Goal: Share content: Share content

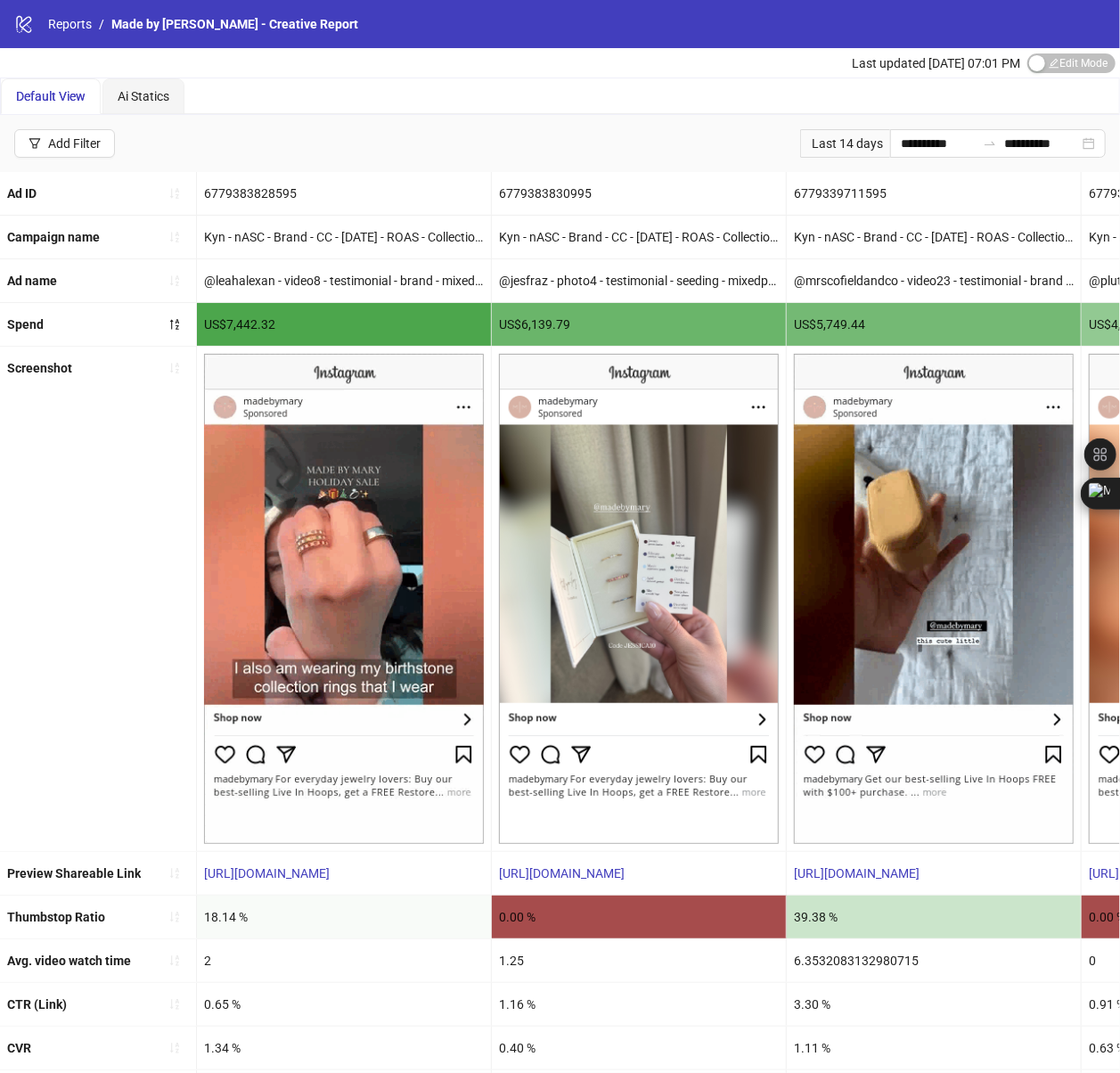
click at [496, 103] on div "Default View Ai Statics" at bounding box center [560, 95] width 1118 height 35
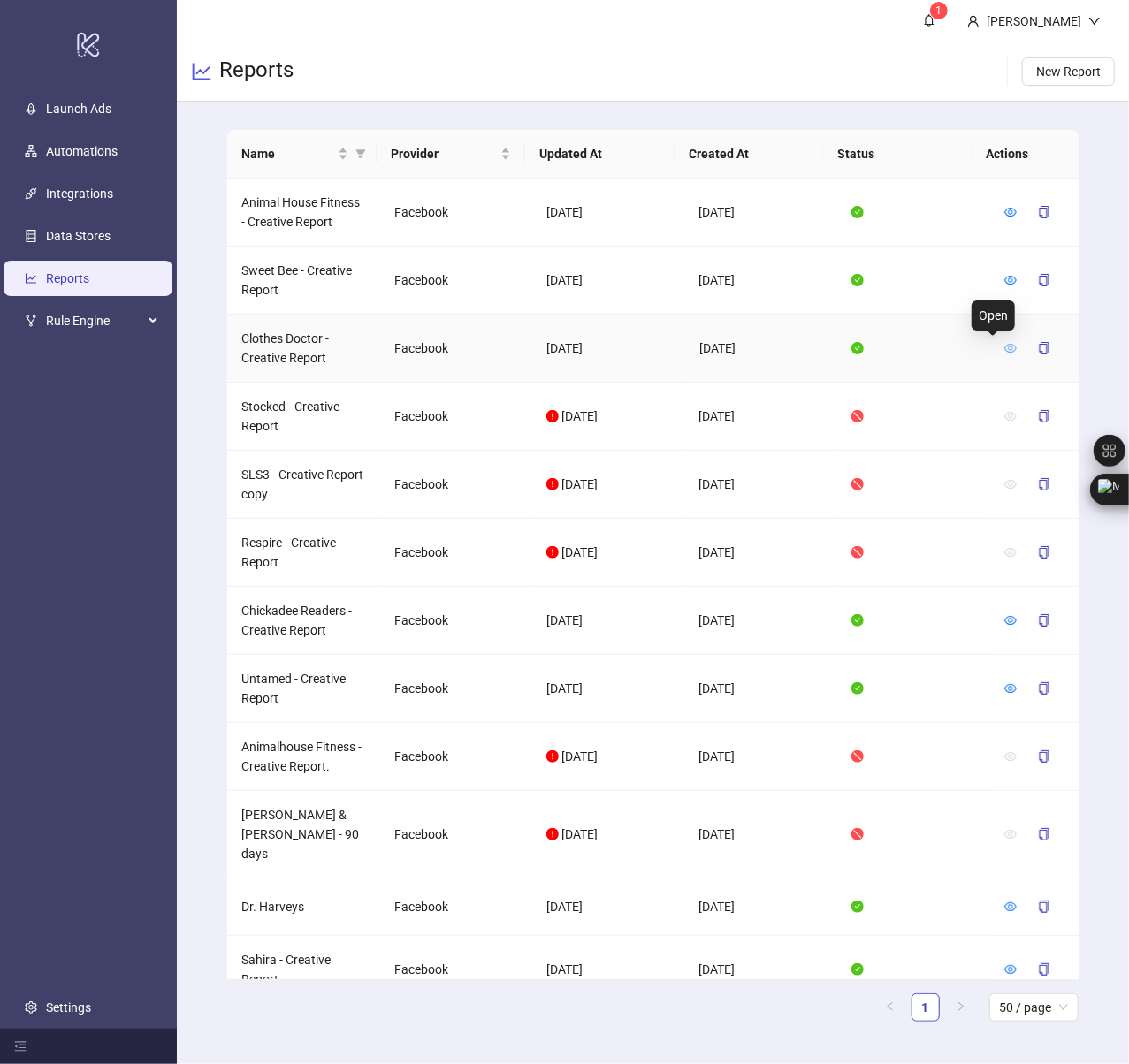
click at [1004, 347] on icon "eye" at bounding box center [1010, 348] width 13 height 13
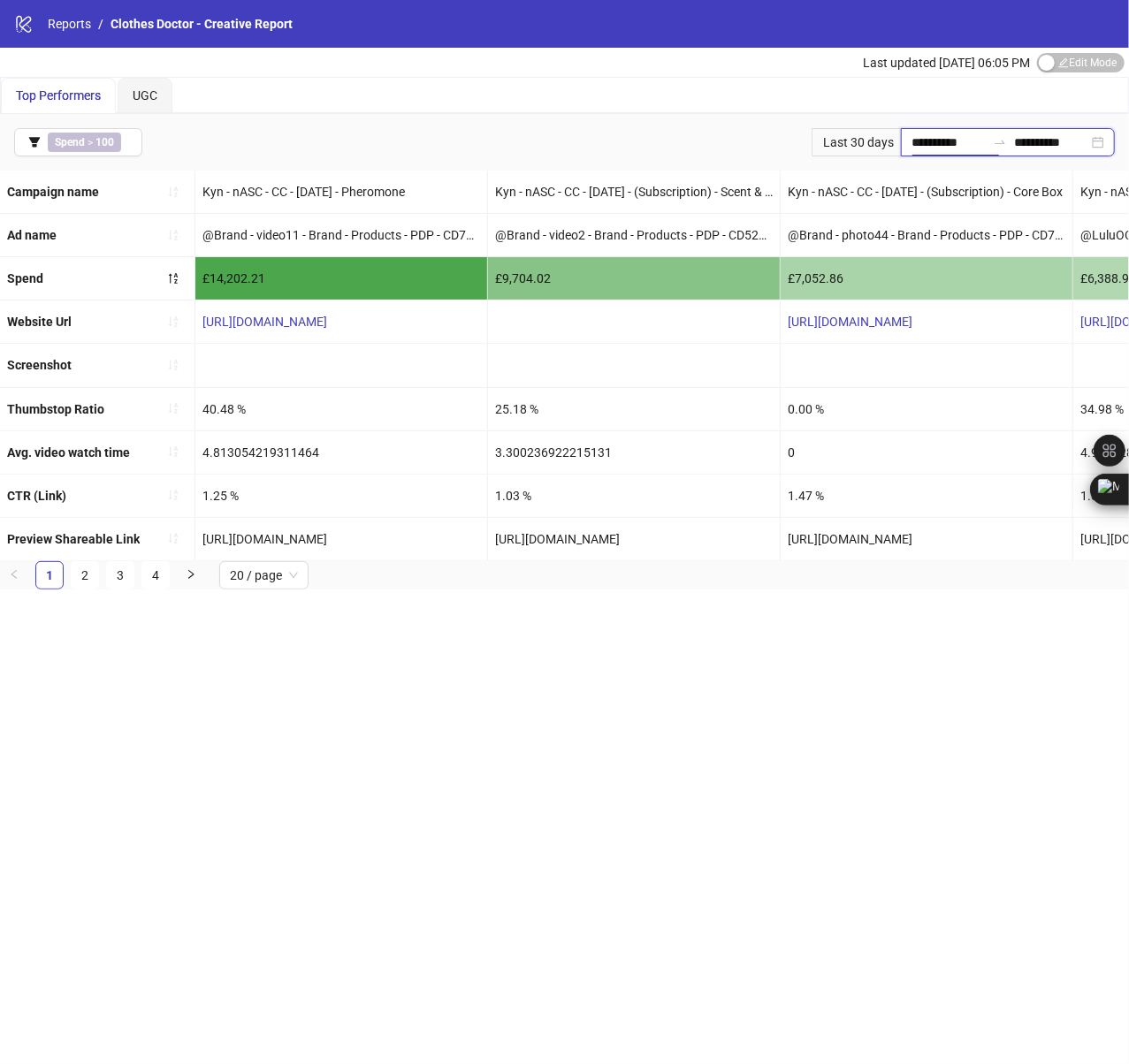
click at [927, 136] on input "**********" at bounding box center [948, 142] width 75 height 20
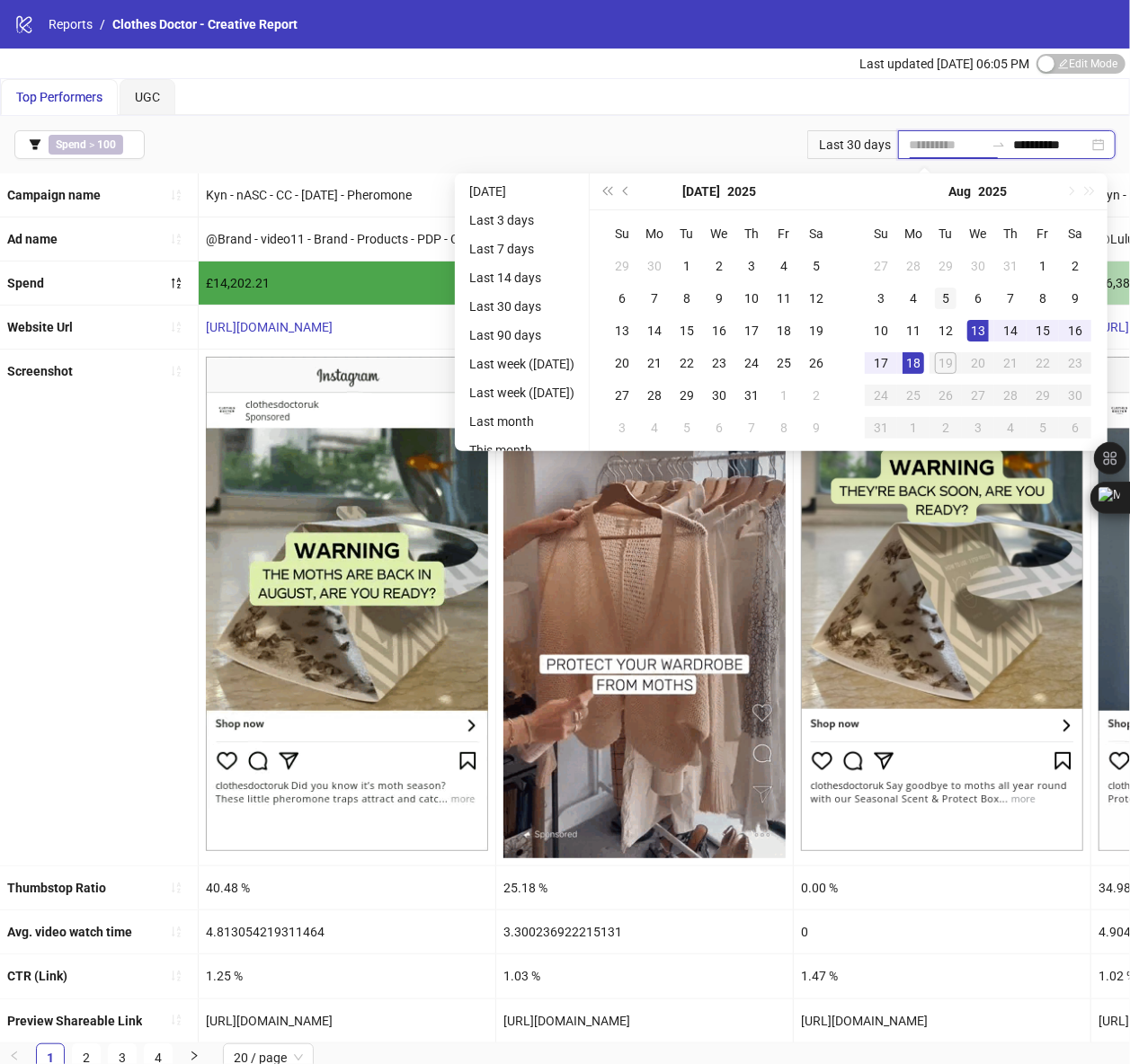
type input "**********"
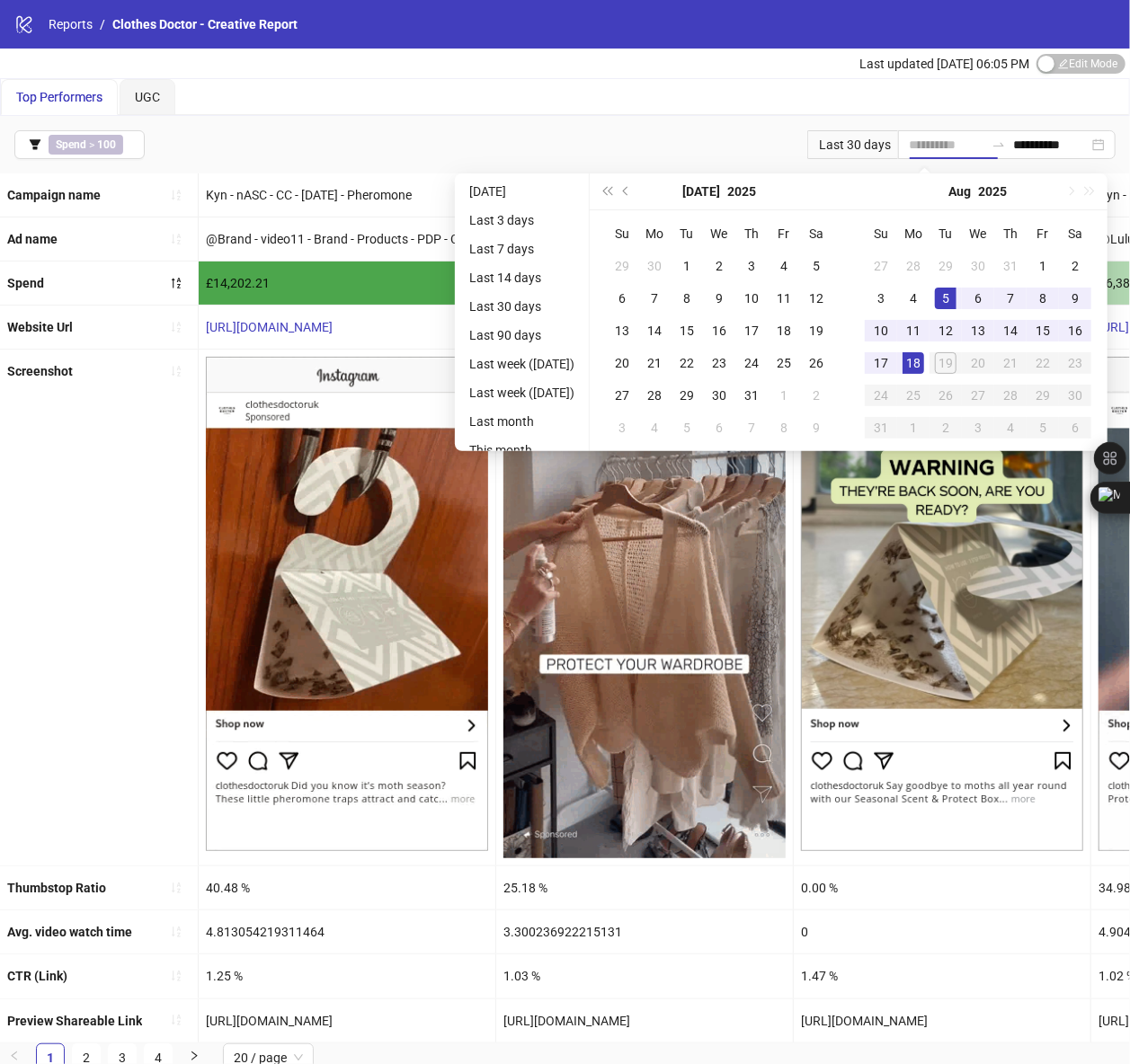
click at [956, 299] on div "5" at bounding box center [946, 298] width 22 height 22
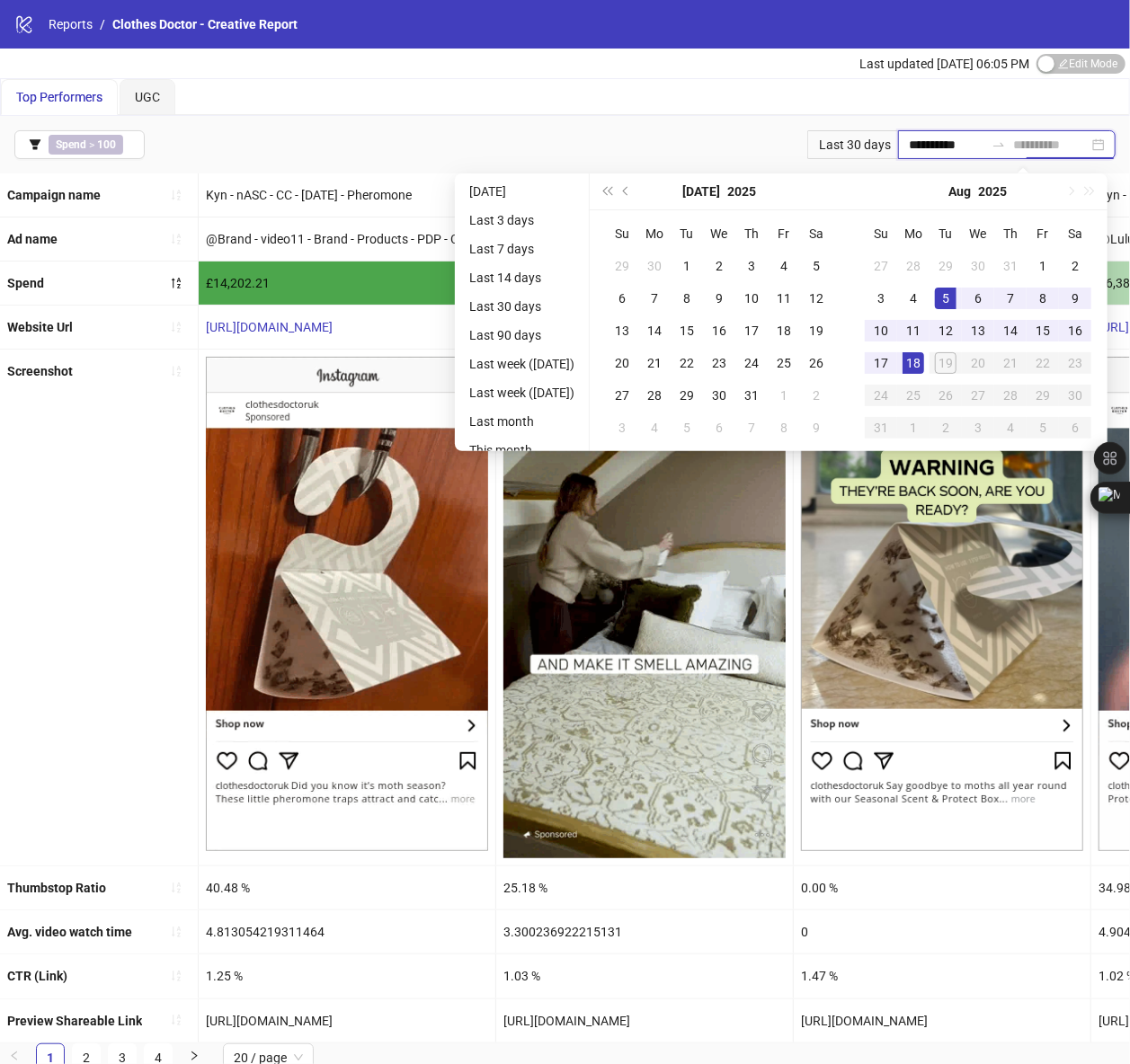
type input "**********"
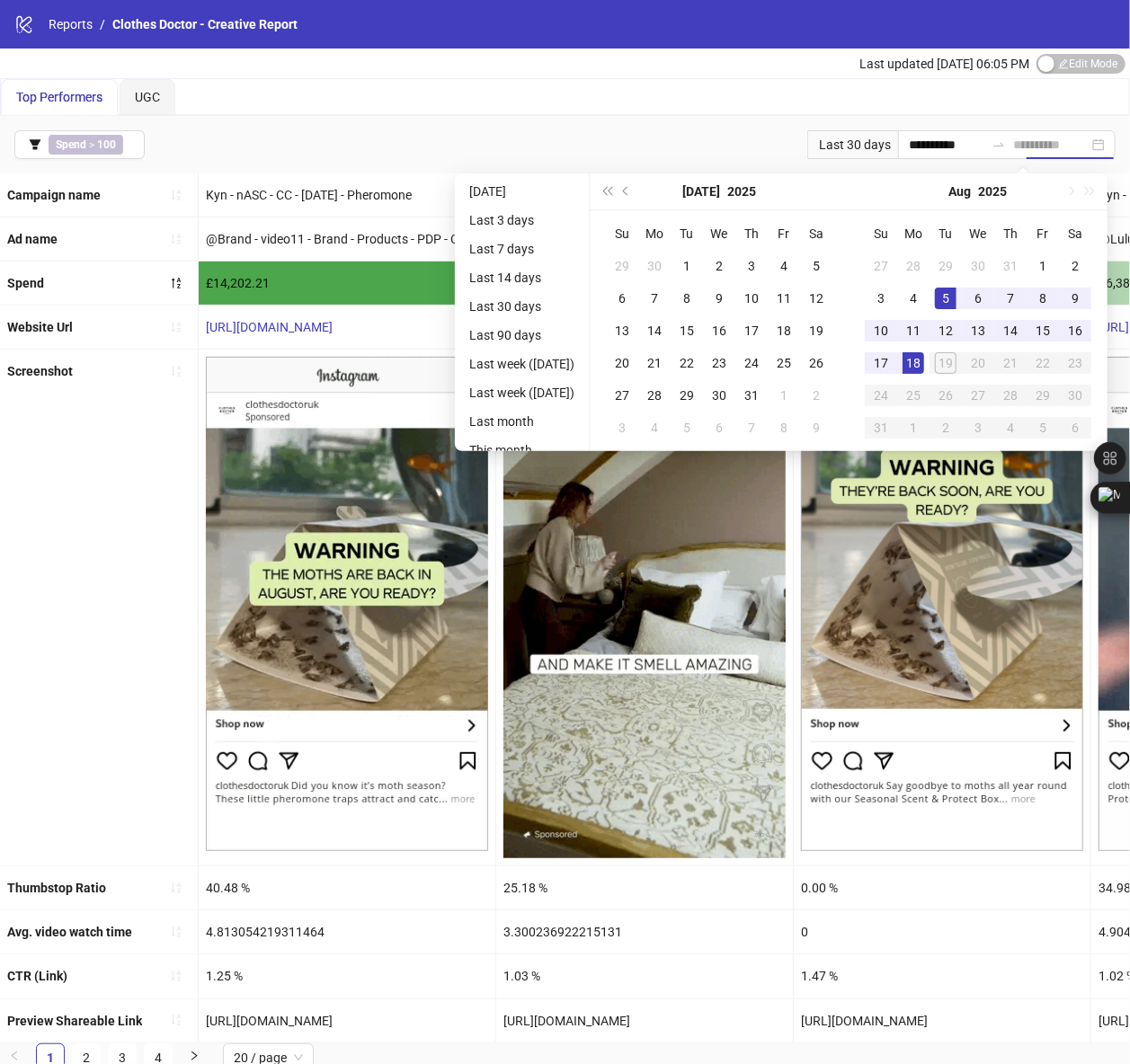
click at [924, 360] on div "18" at bounding box center [913, 363] width 22 height 22
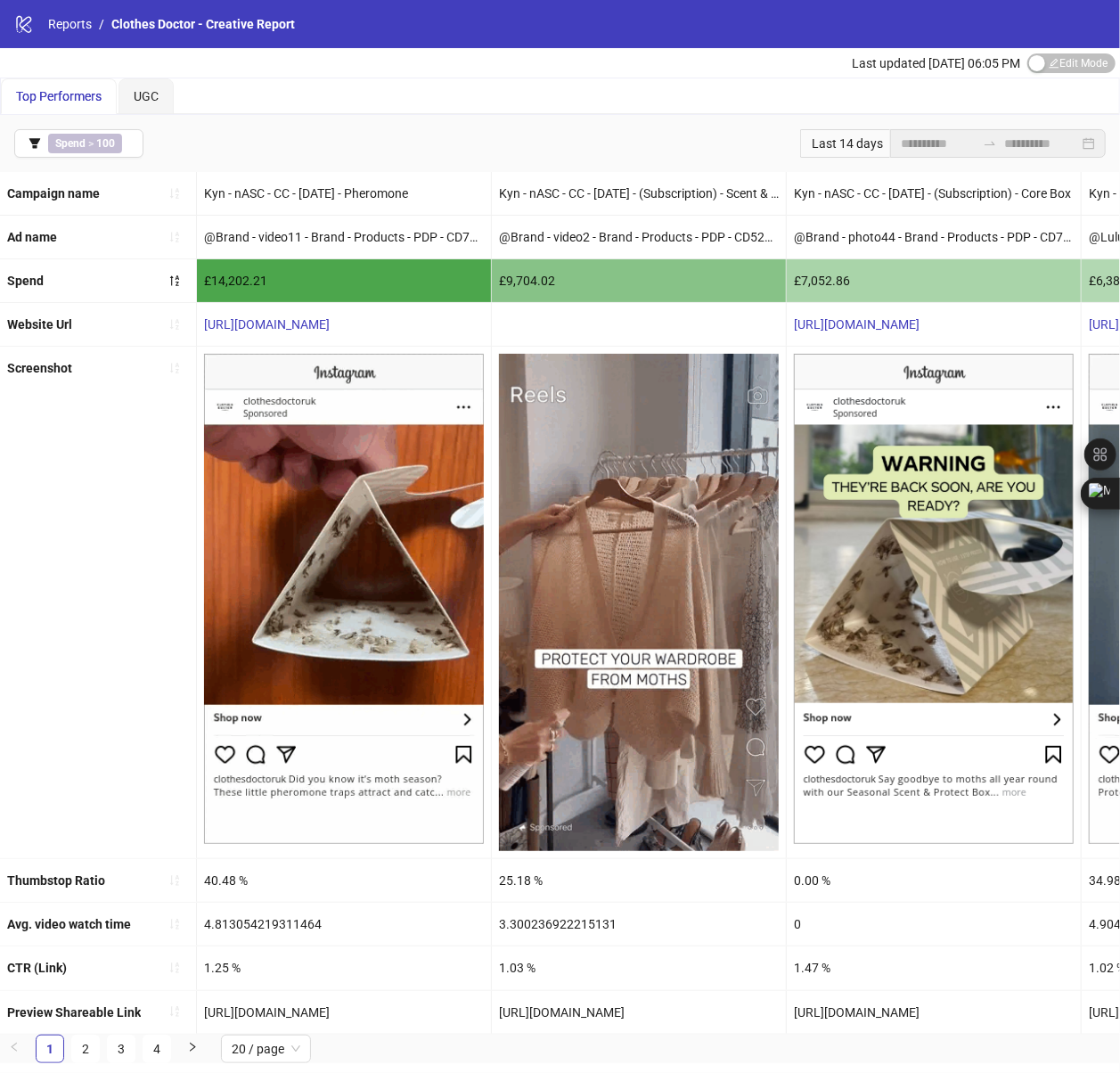
scroll to position [11, 0]
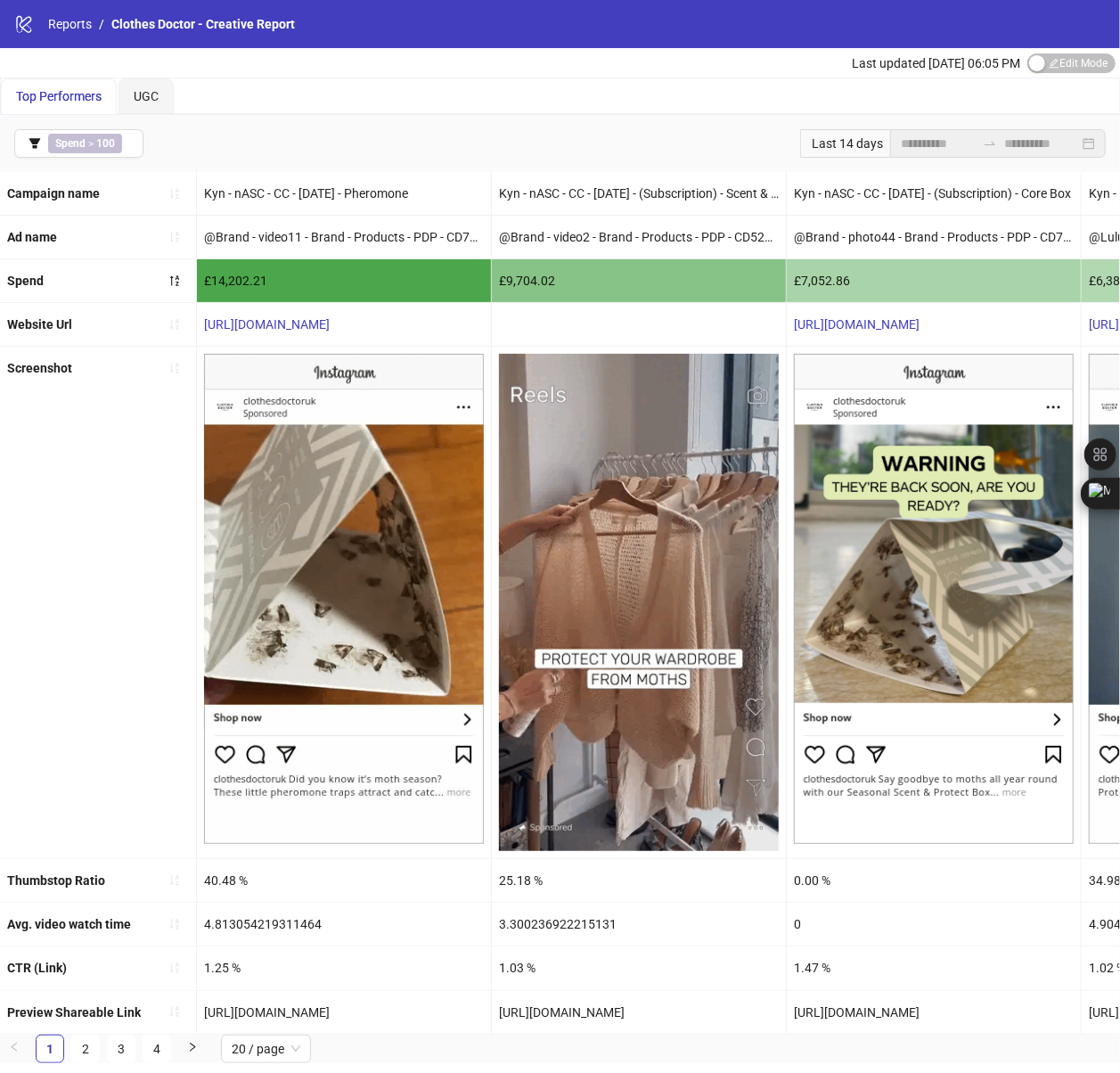
drag, startPoint x: 385, startPoint y: 1007, endPoint x: 205, endPoint y: 1009, distance: 180.0
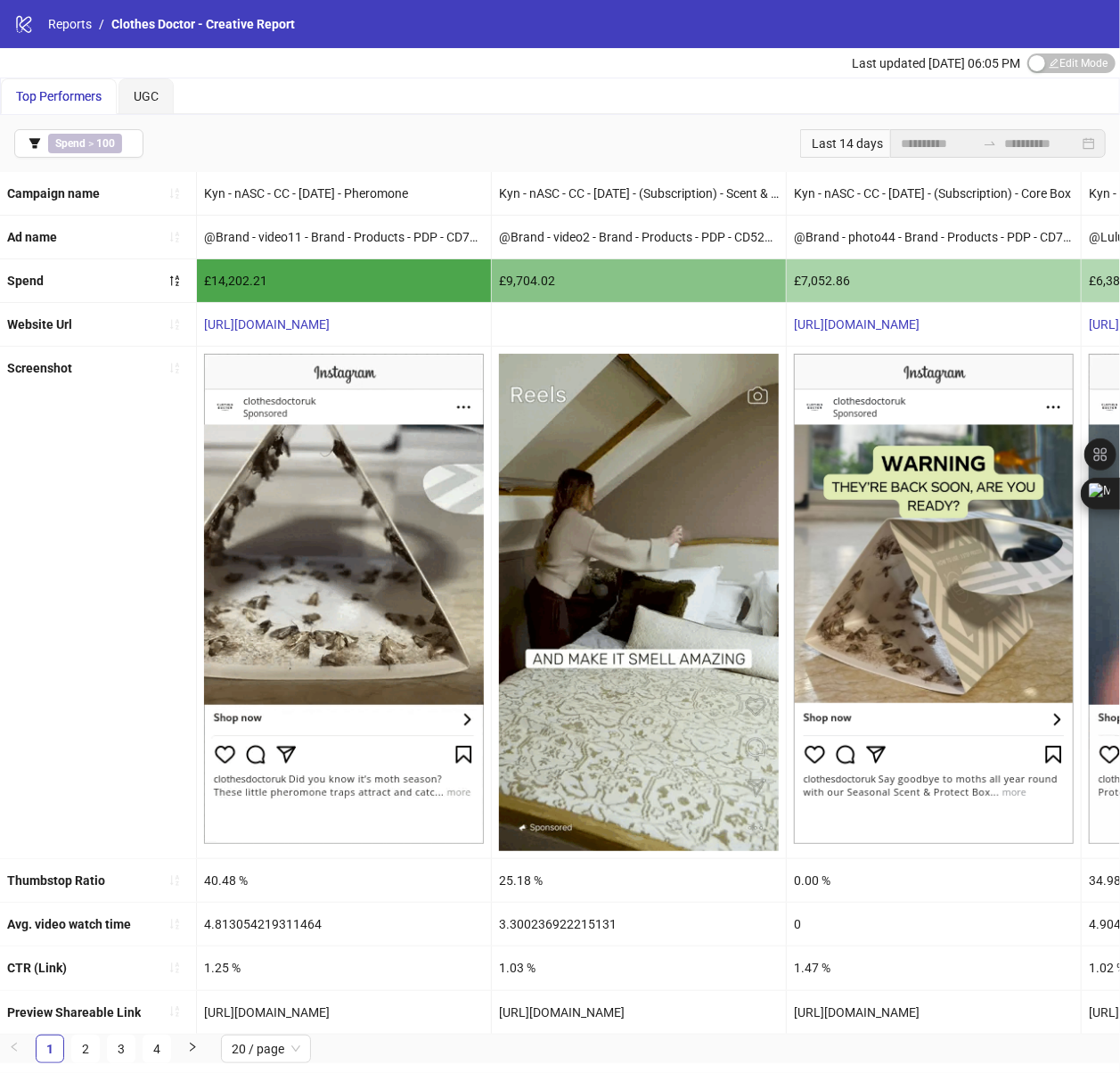
click at [205, 1009] on div "[URL][DOMAIN_NAME]" at bounding box center [344, 1011] width 294 height 43
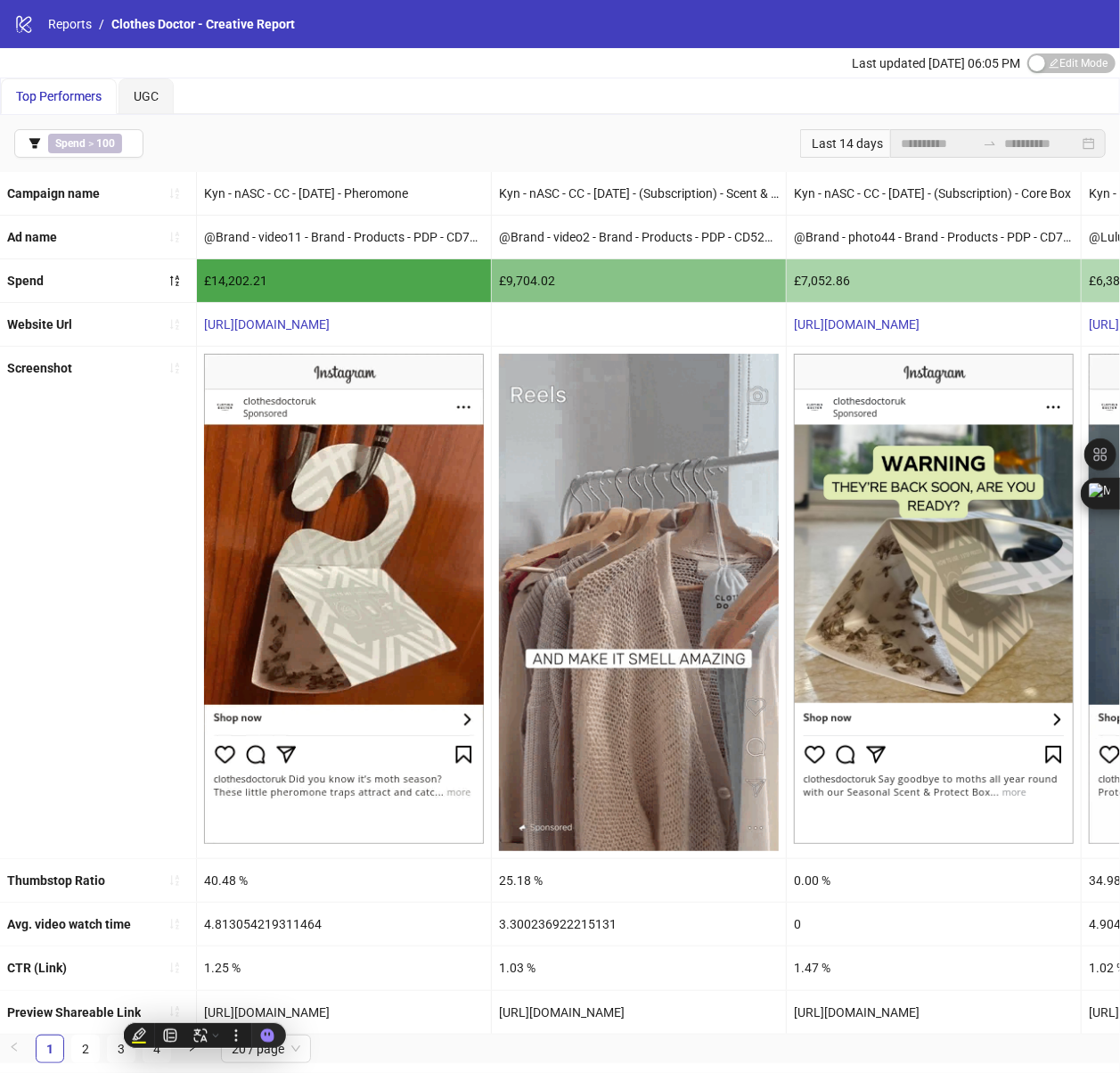
copy div "[URL][DOMAIN_NAME]"
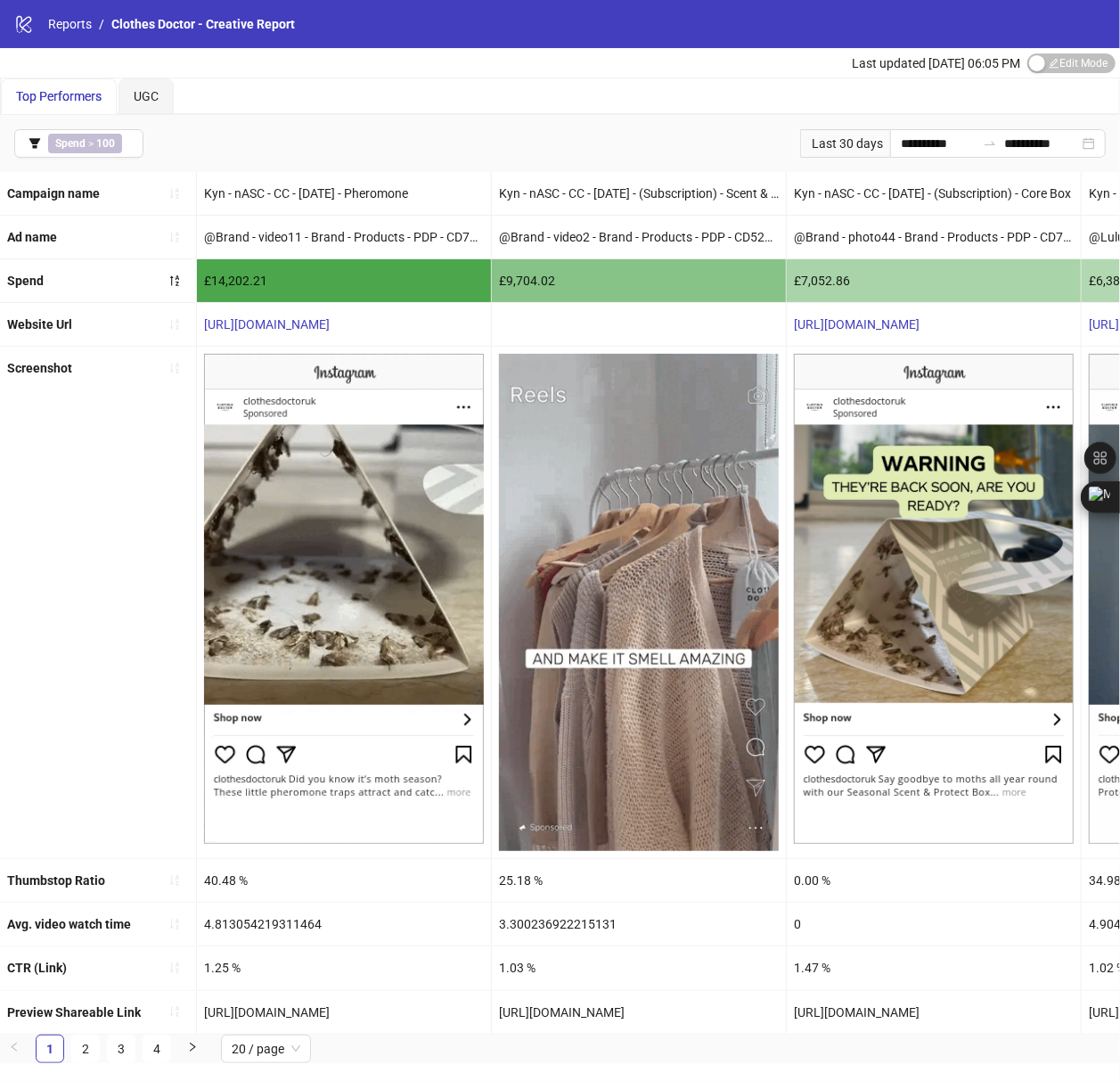
click at [800, 139] on div "Last 30 days" at bounding box center [844, 142] width 90 height 28
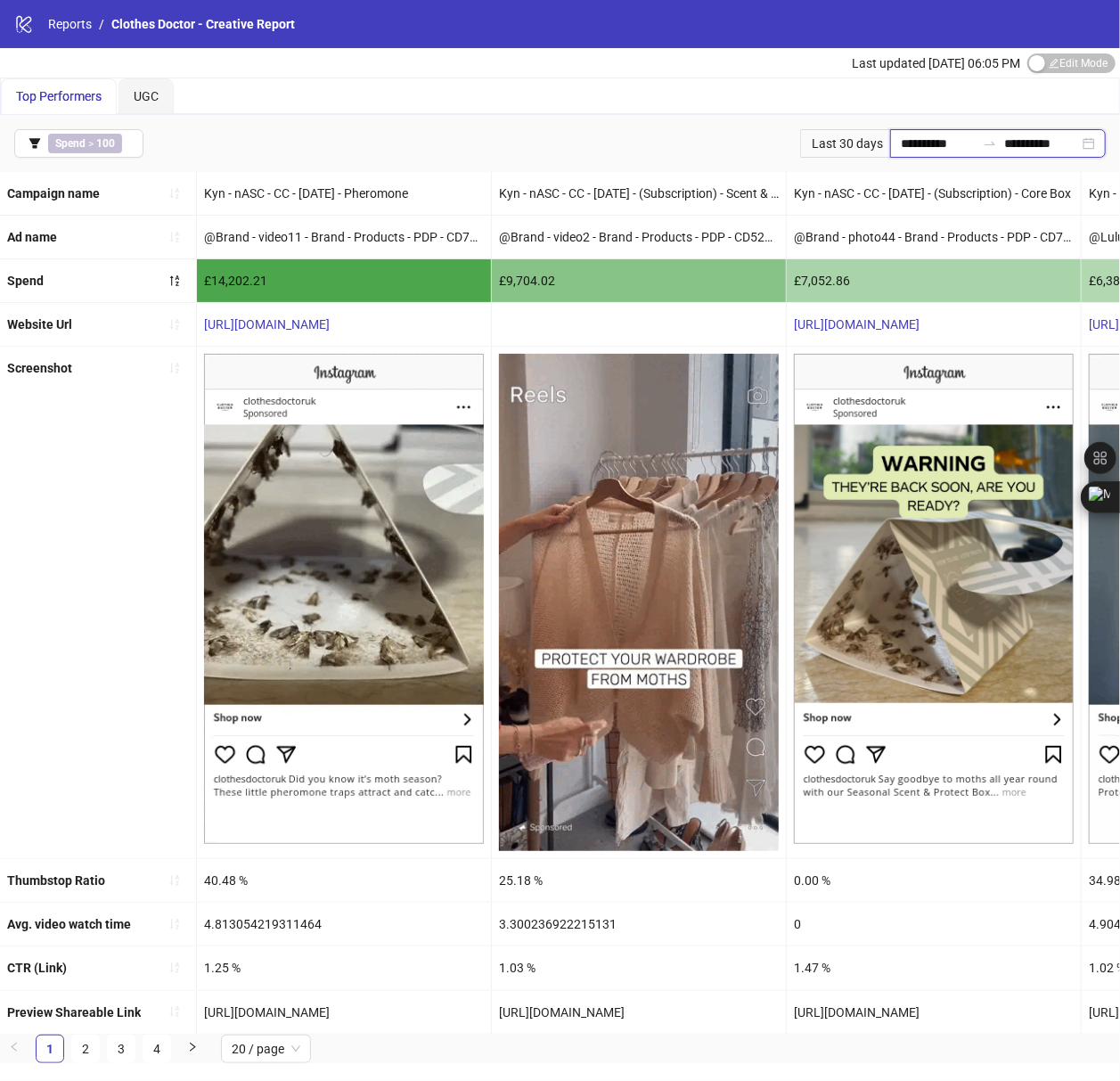
click at [918, 147] on input "**********" at bounding box center [938, 143] width 75 height 20
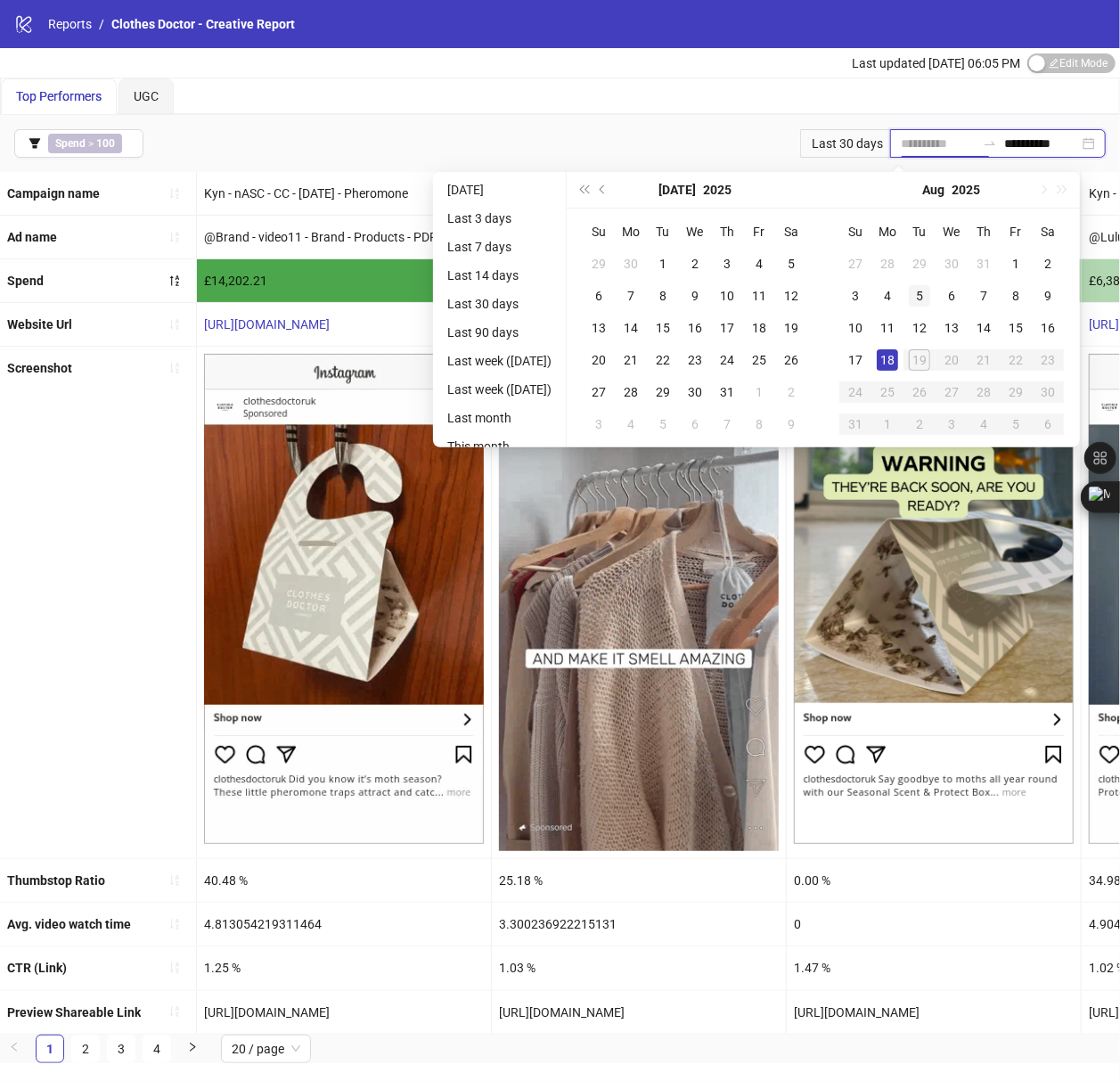
type input "**********"
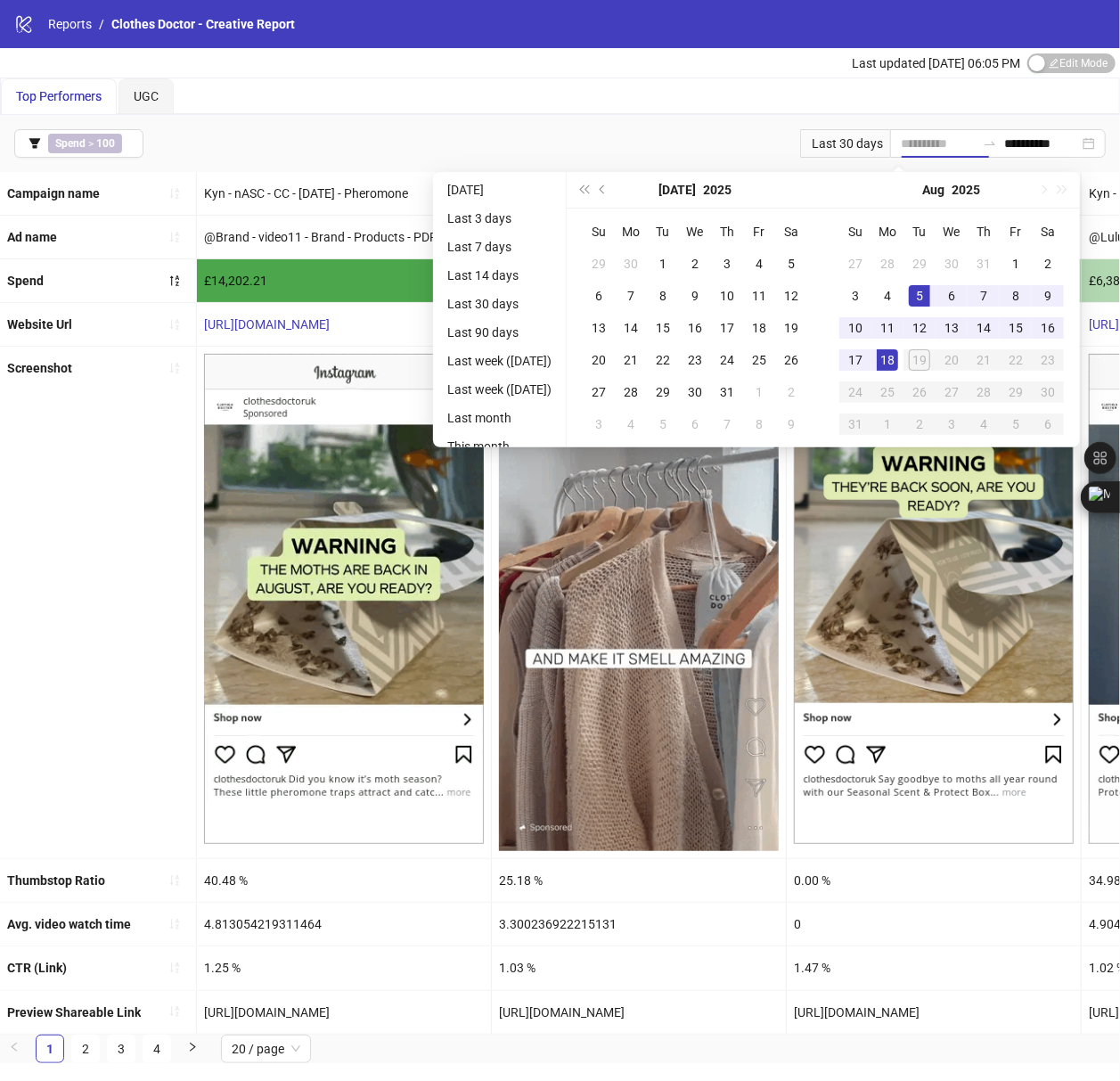
click at [930, 286] on div "5" at bounding box center [920, 296] width 22 height 22
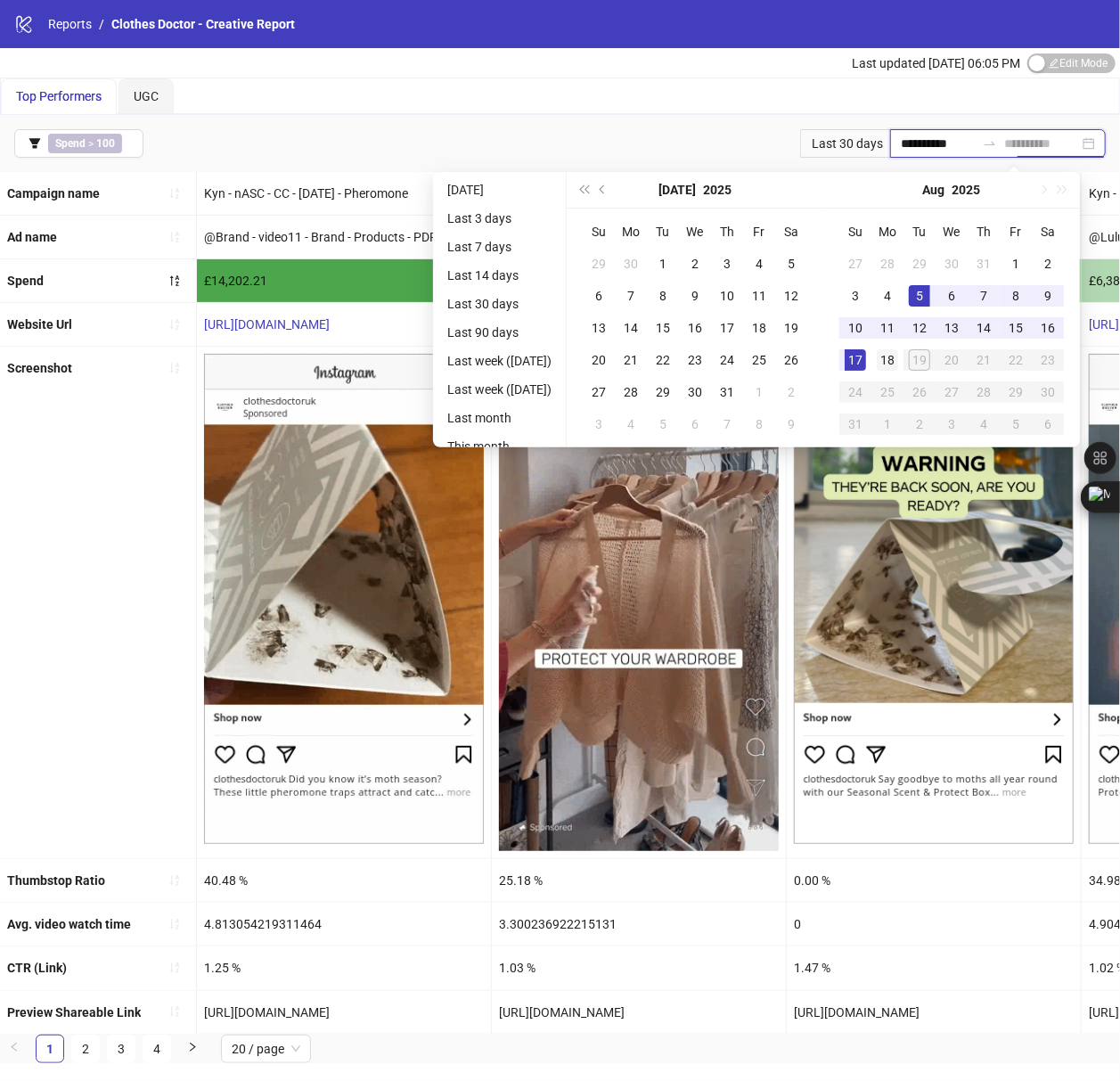
type input "**********"
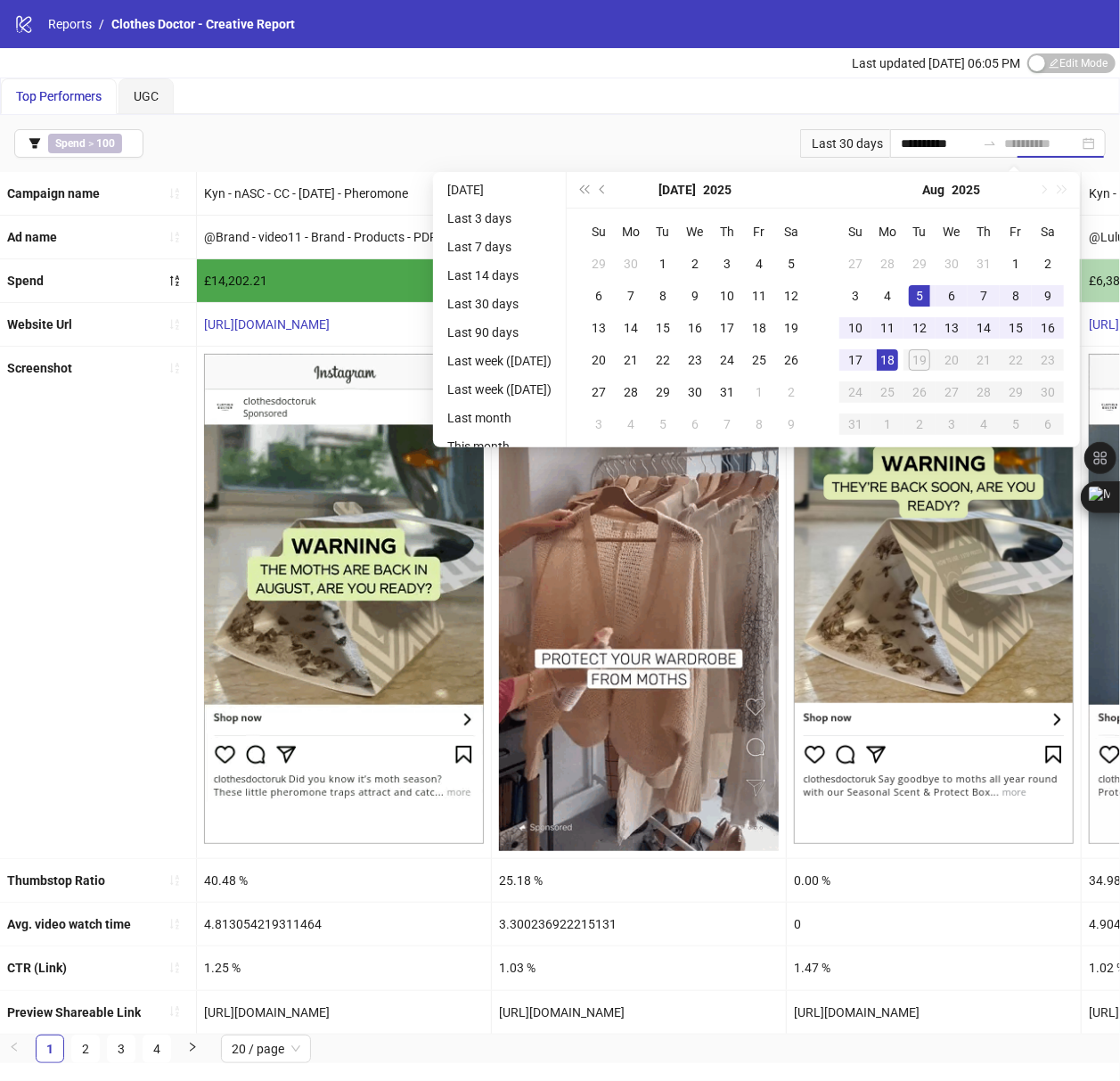
click at [898, 354] on div "18" at bounding box center [888, 360] width 22 height 22
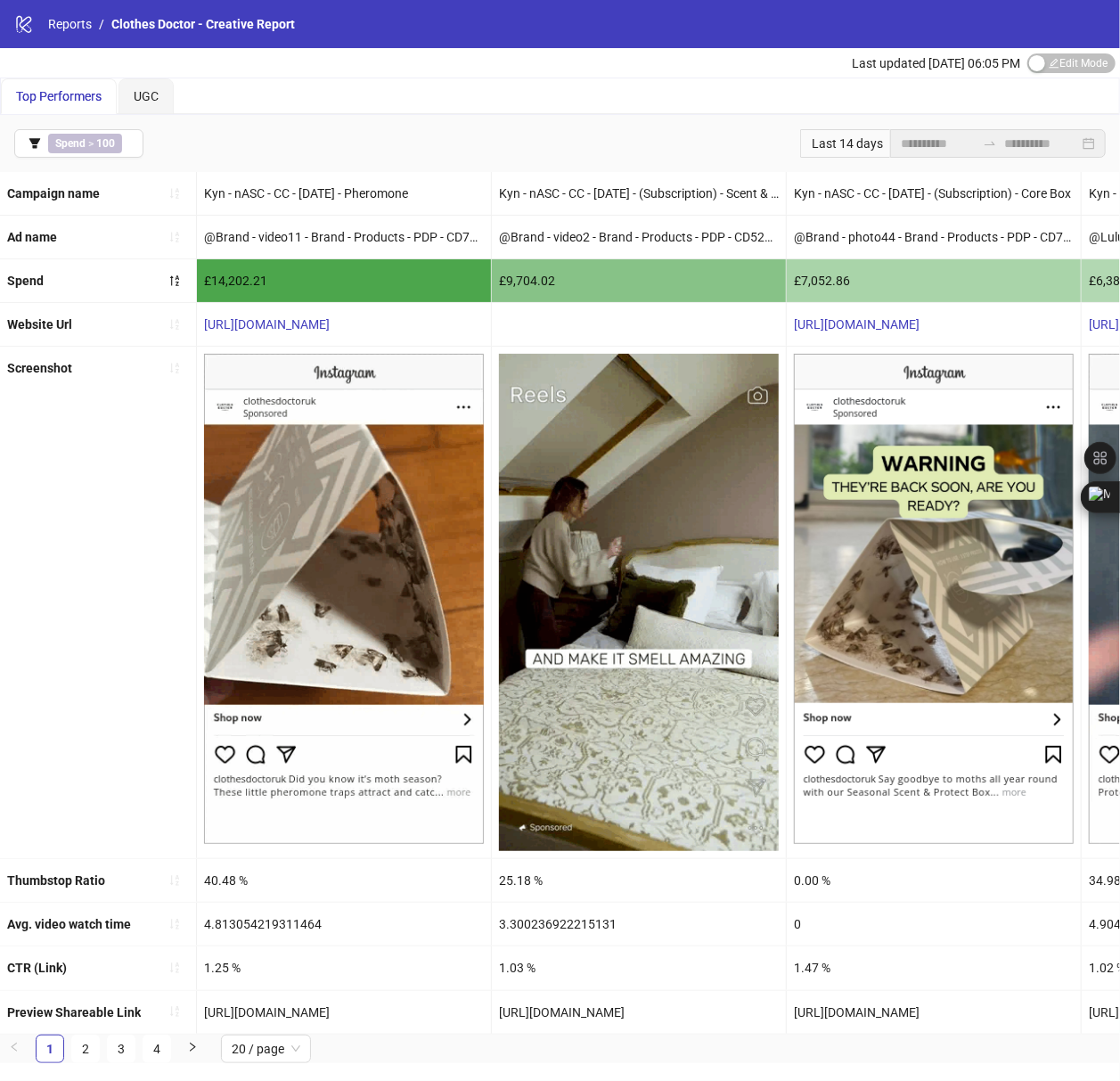
drag, startPoint x: 692, startPoint y: 1017, endPoint x: 495, endPoint y: 1010, distance: 197.1
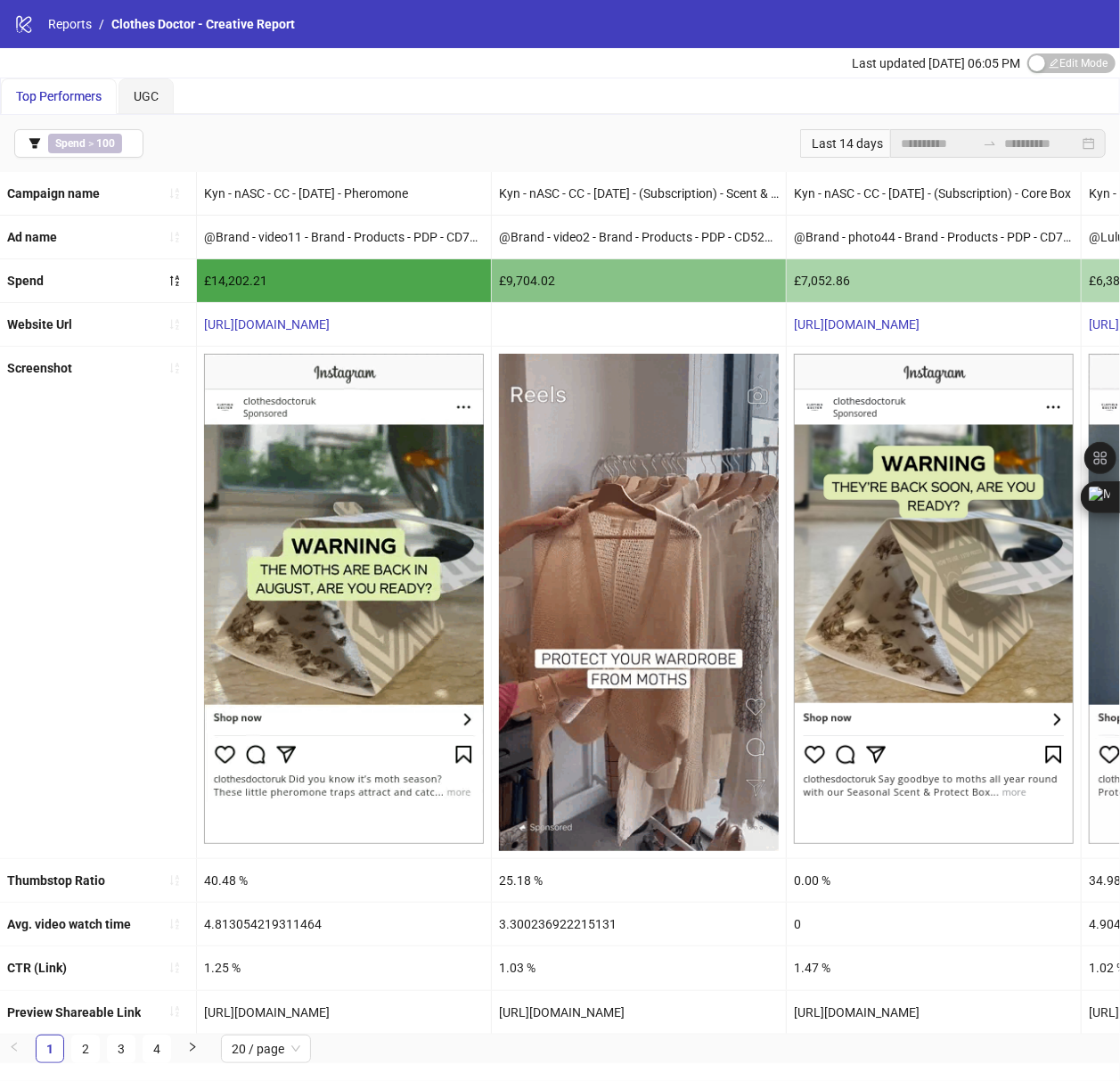
click at [495, 1010] on div "[URL][DOMAIN_NAME]" at bounding box center [638, 1011] width 294 height 43
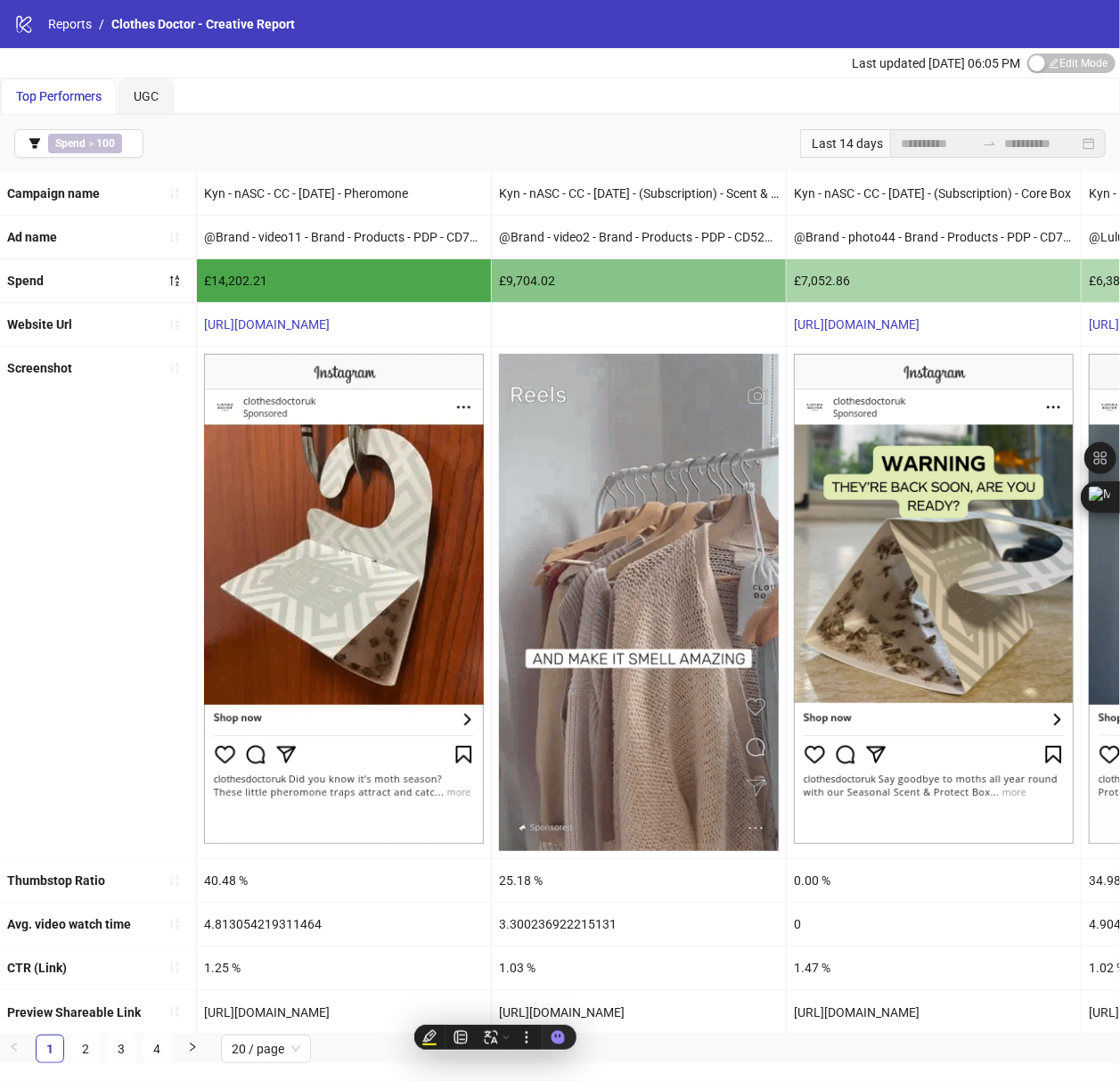
copy div "[URL][DOMAIN_NAME]"
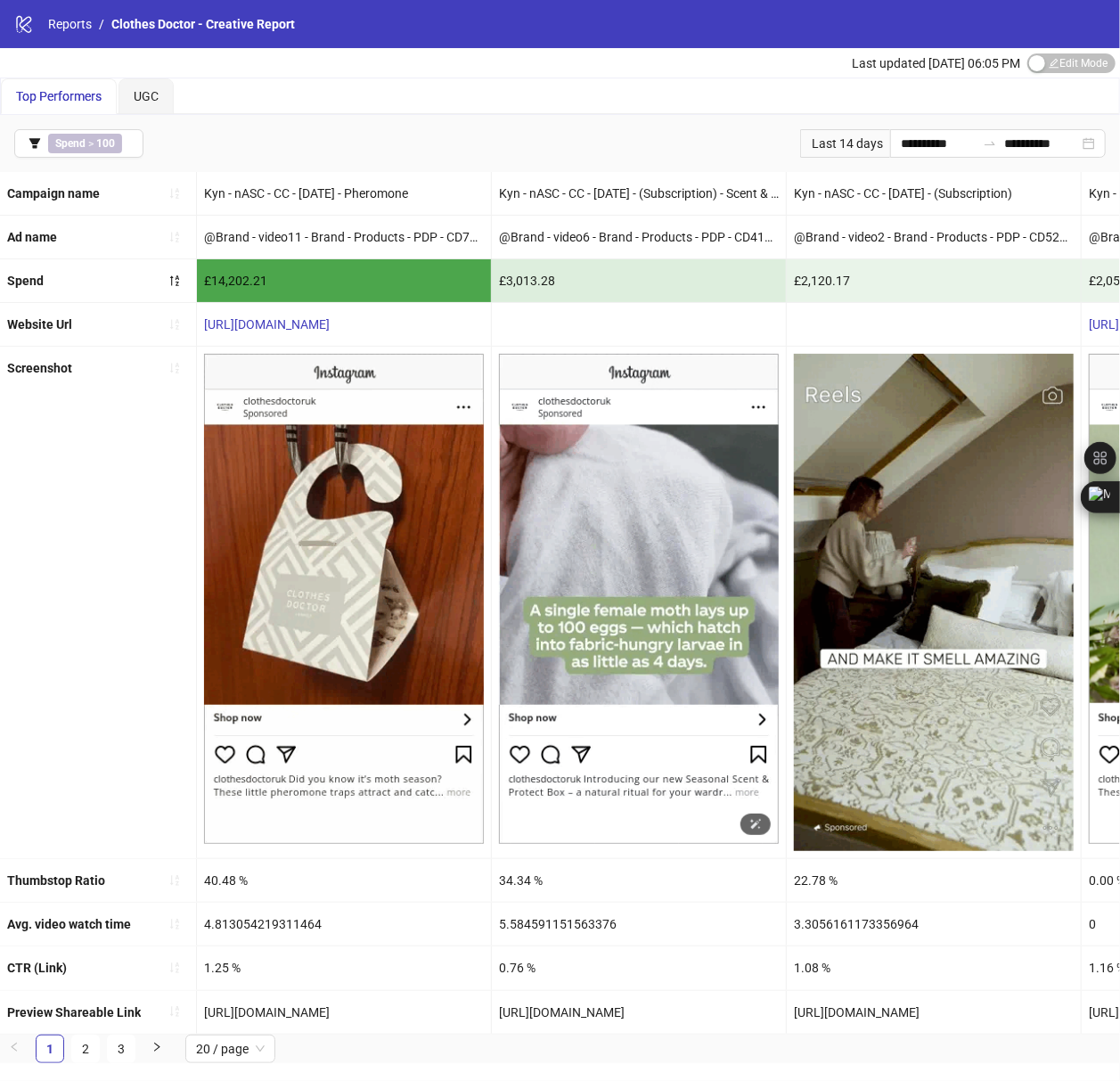
drag, startPoint x: 319, startPoint y: 485, endPoint x: 702, endPoint y: 528, distance: 385.4
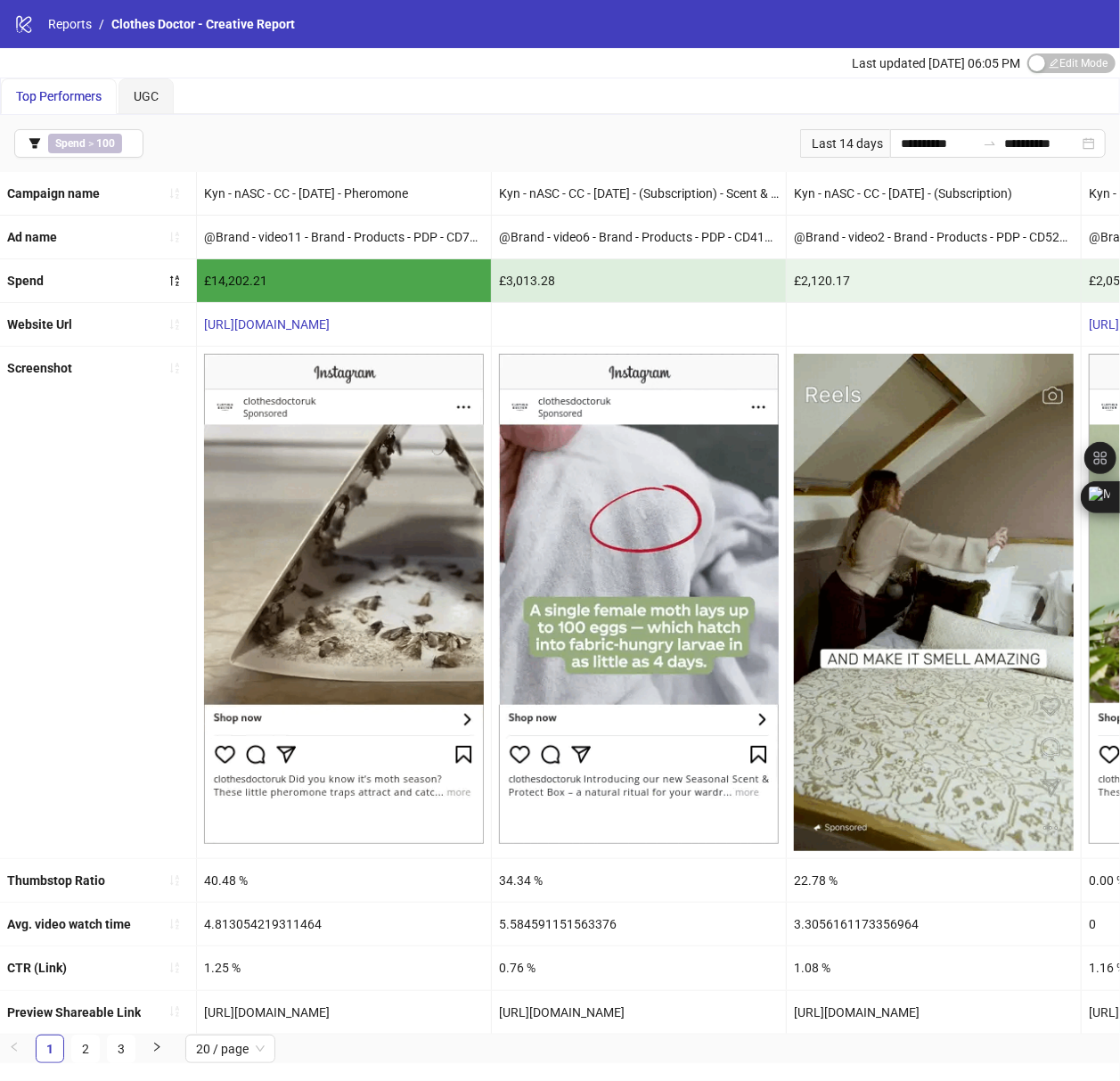
drag, startPoint x: 330, startPoint y: 584, endPoint x: 146, endPoint y: 533, distance: 190.9
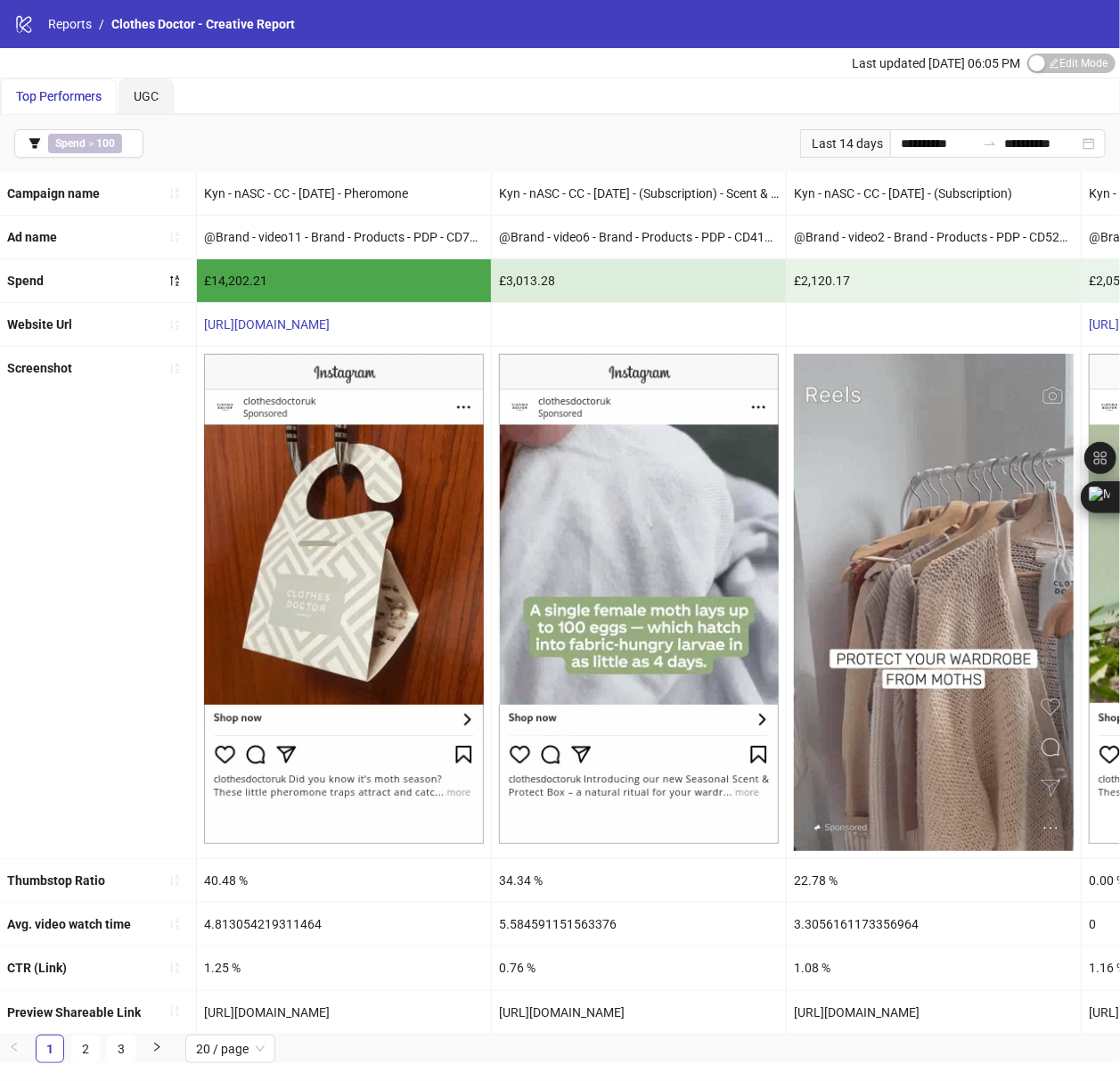
click at [146, 533] on div "Screenshot" at bounding box center [98, 602] width 197 height 511
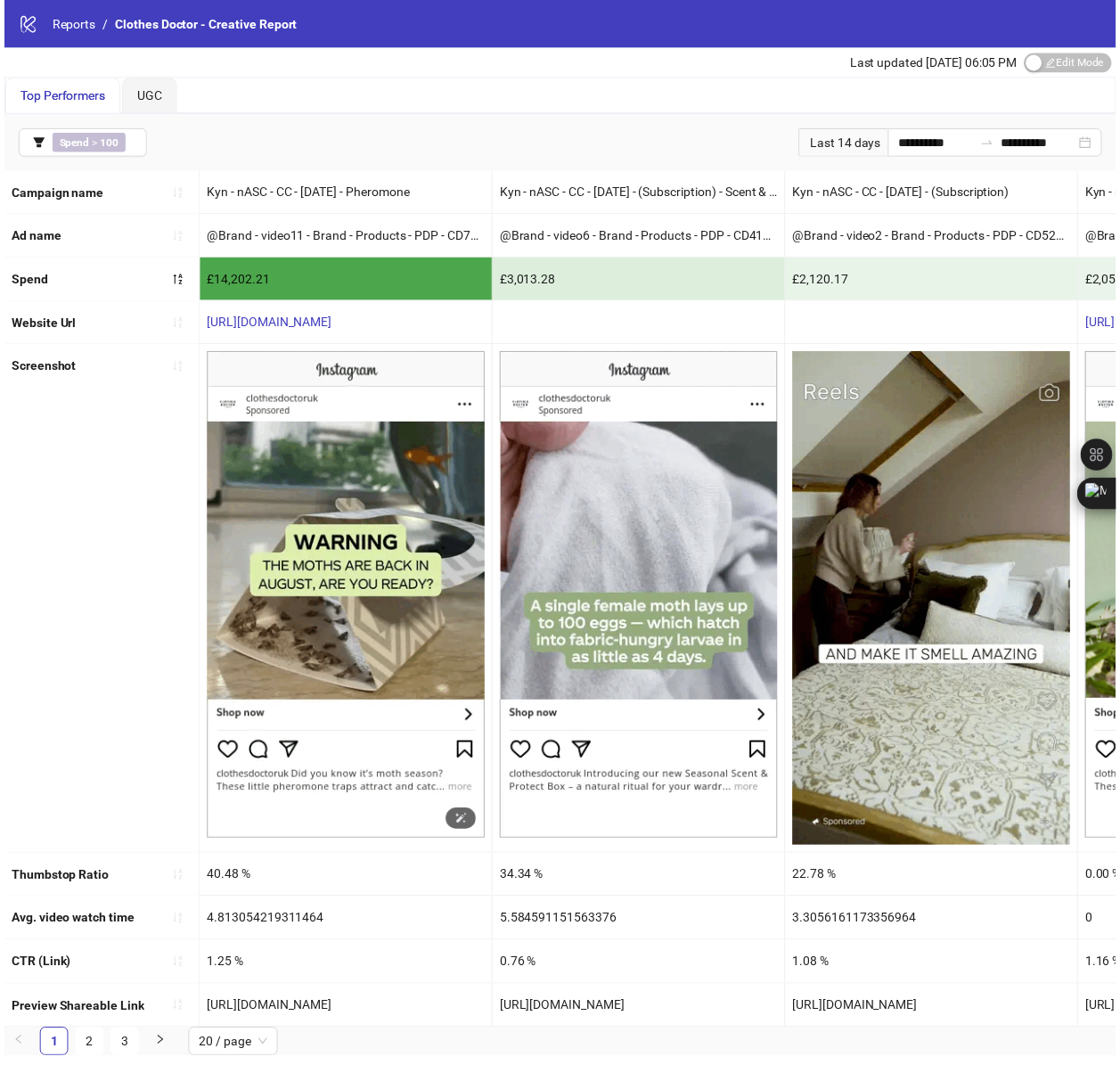
scroll to position [2, 0]
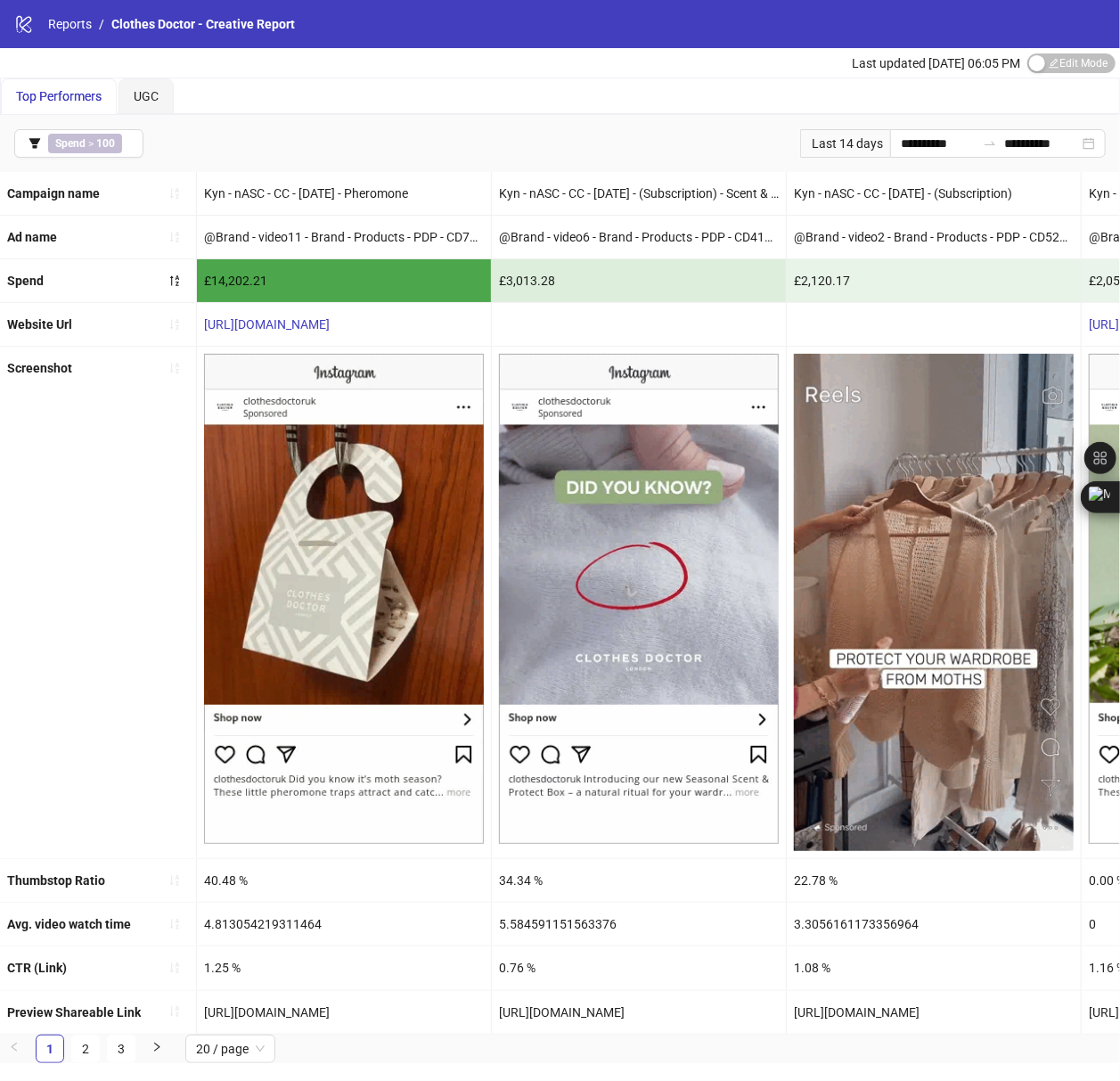
drag, startPoint x: 404, startPoint y: 1014, endPoint x: 204, endPoint y: 1024, distance: 200.2
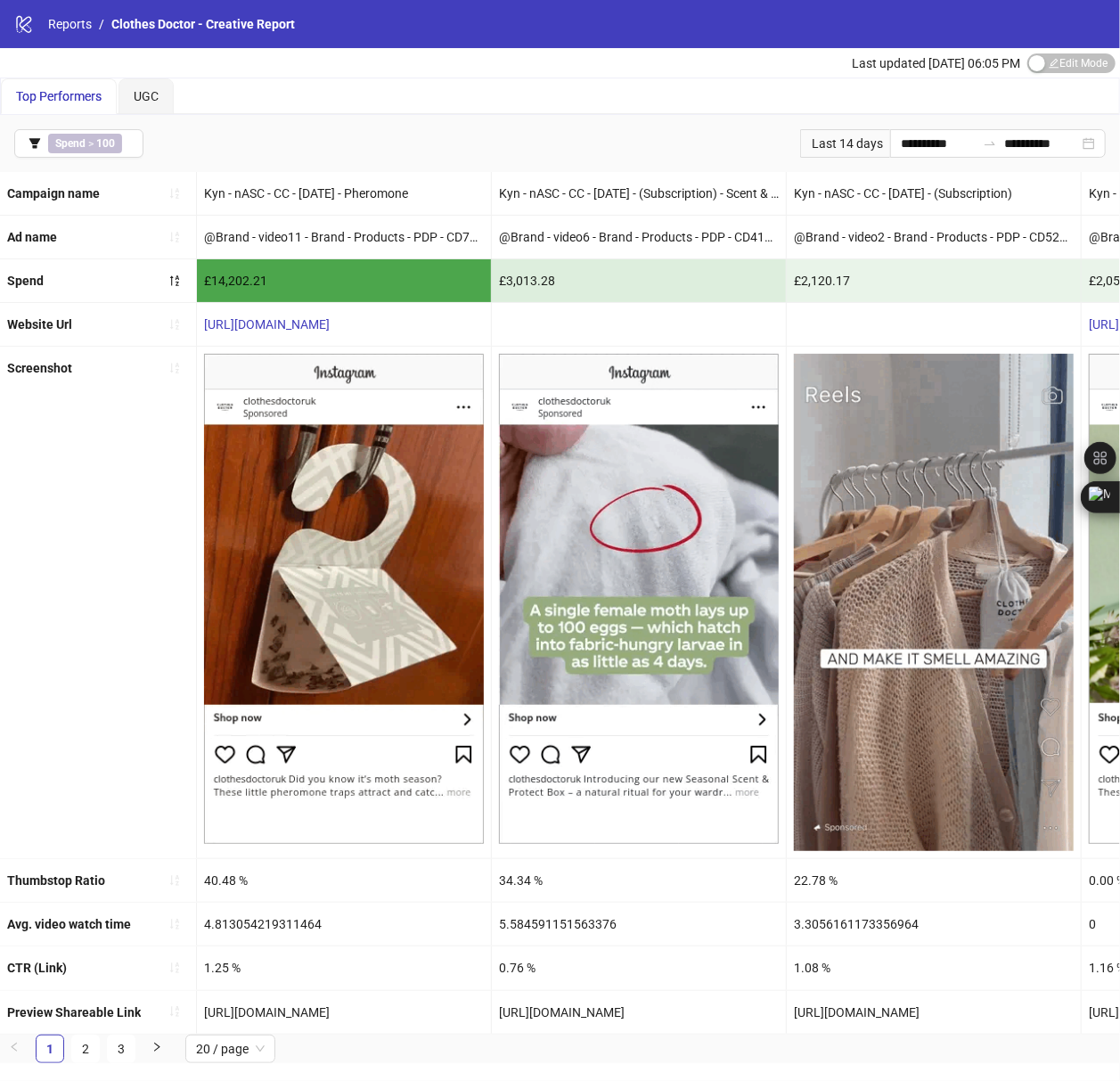
click at [204, 1024] on div "[URL][DOMAIN_NAME]" at bounding box center [344, 1011] width 294 height 43
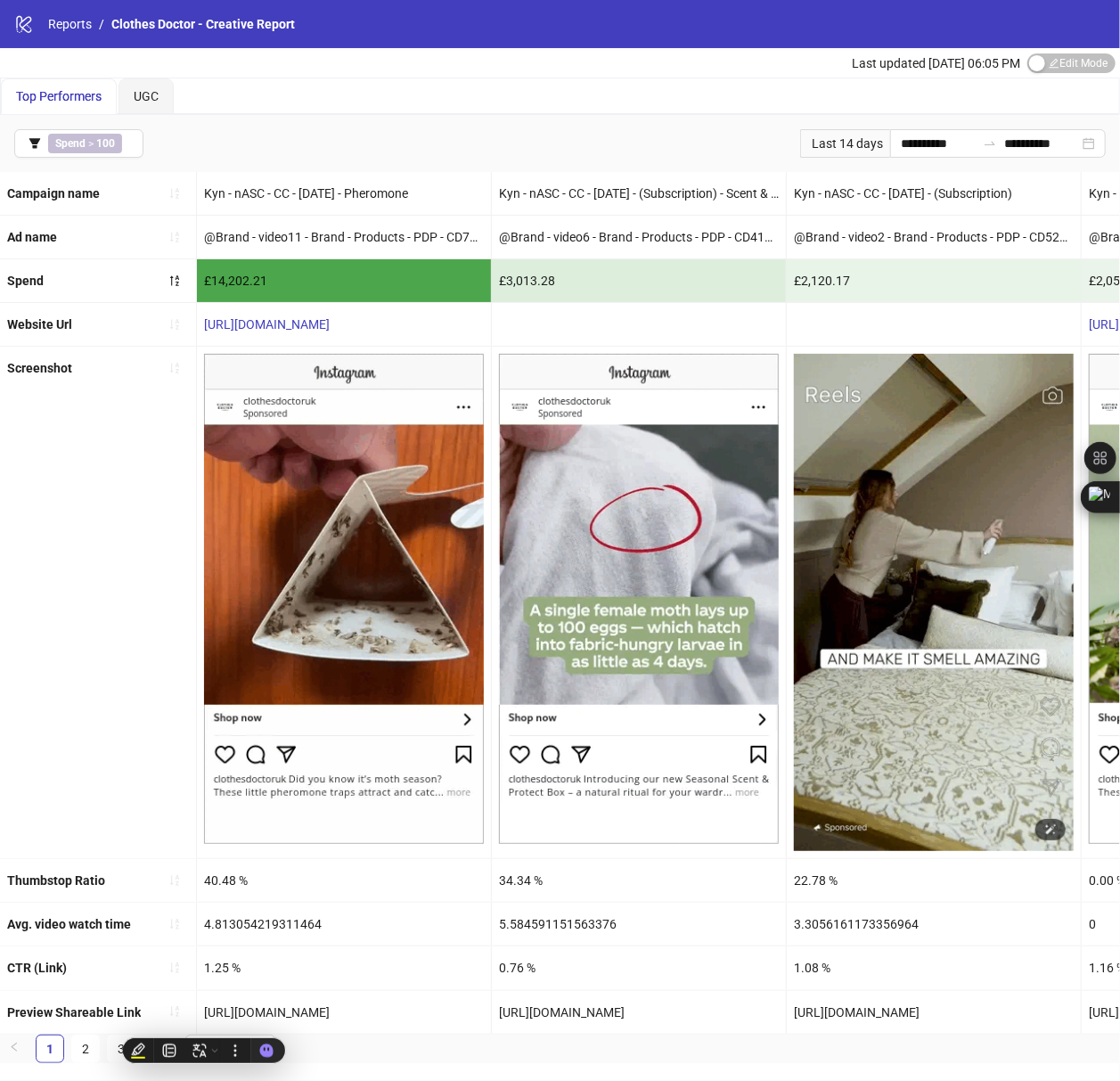
copy div "[URL][DOMAIN_NAME]"
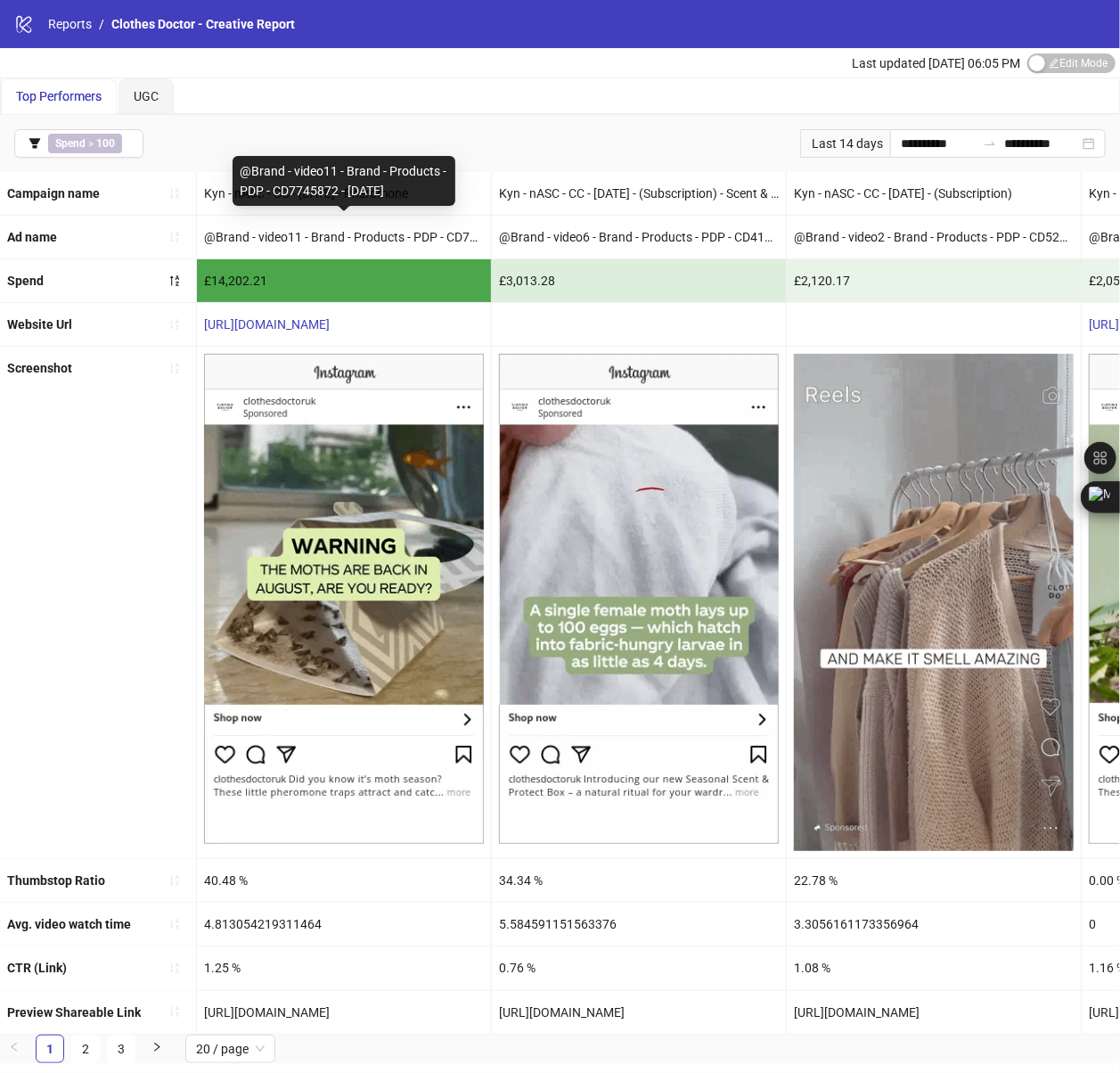
copy div "@Brand - video11 - Brand - Products - PDP - CD7745872 - [DATE]"
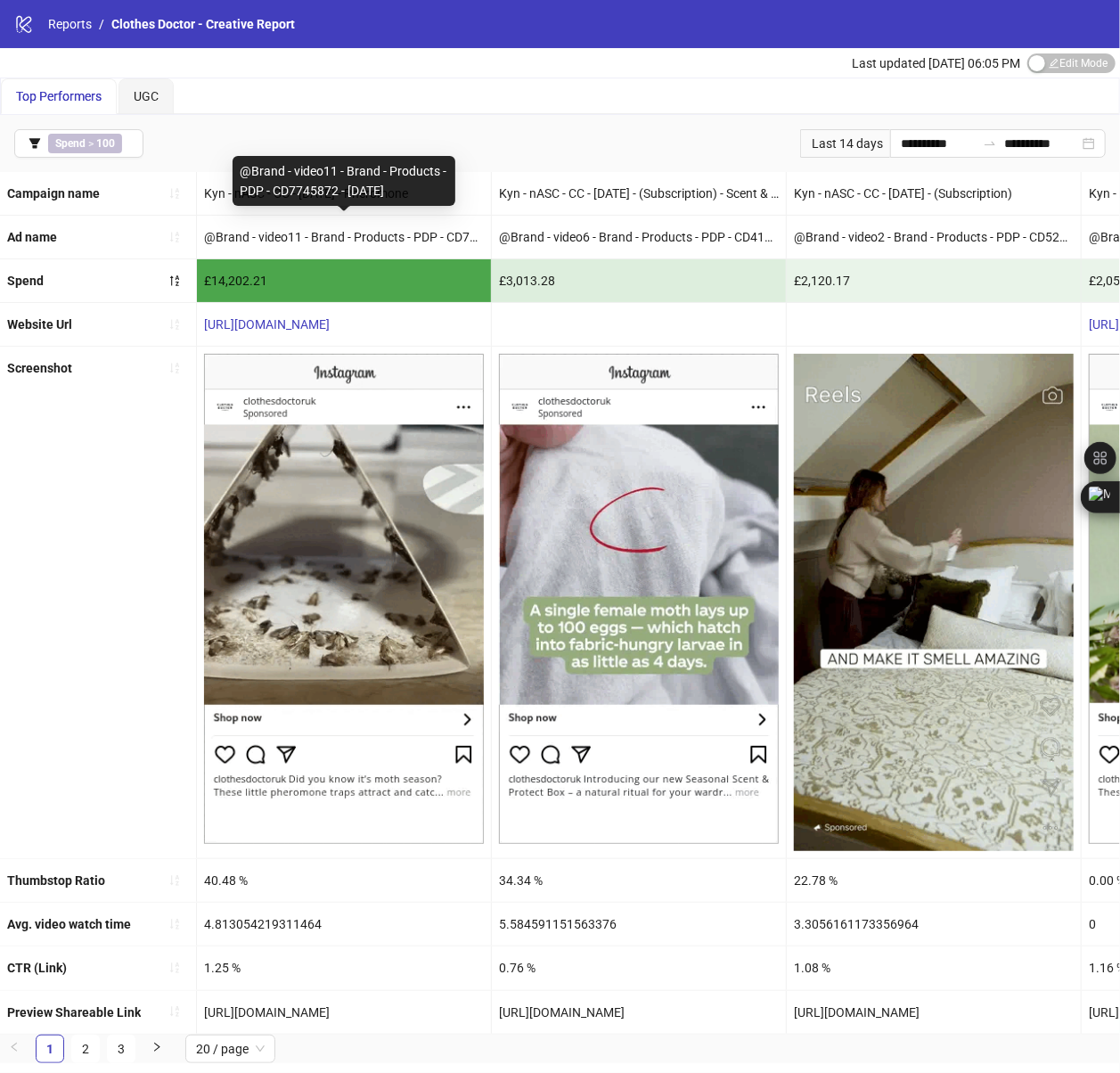
drag, startPoint x: 242, startPoint y: 170, endPoint x: 403, endPoint y: 187, distance: 161.9
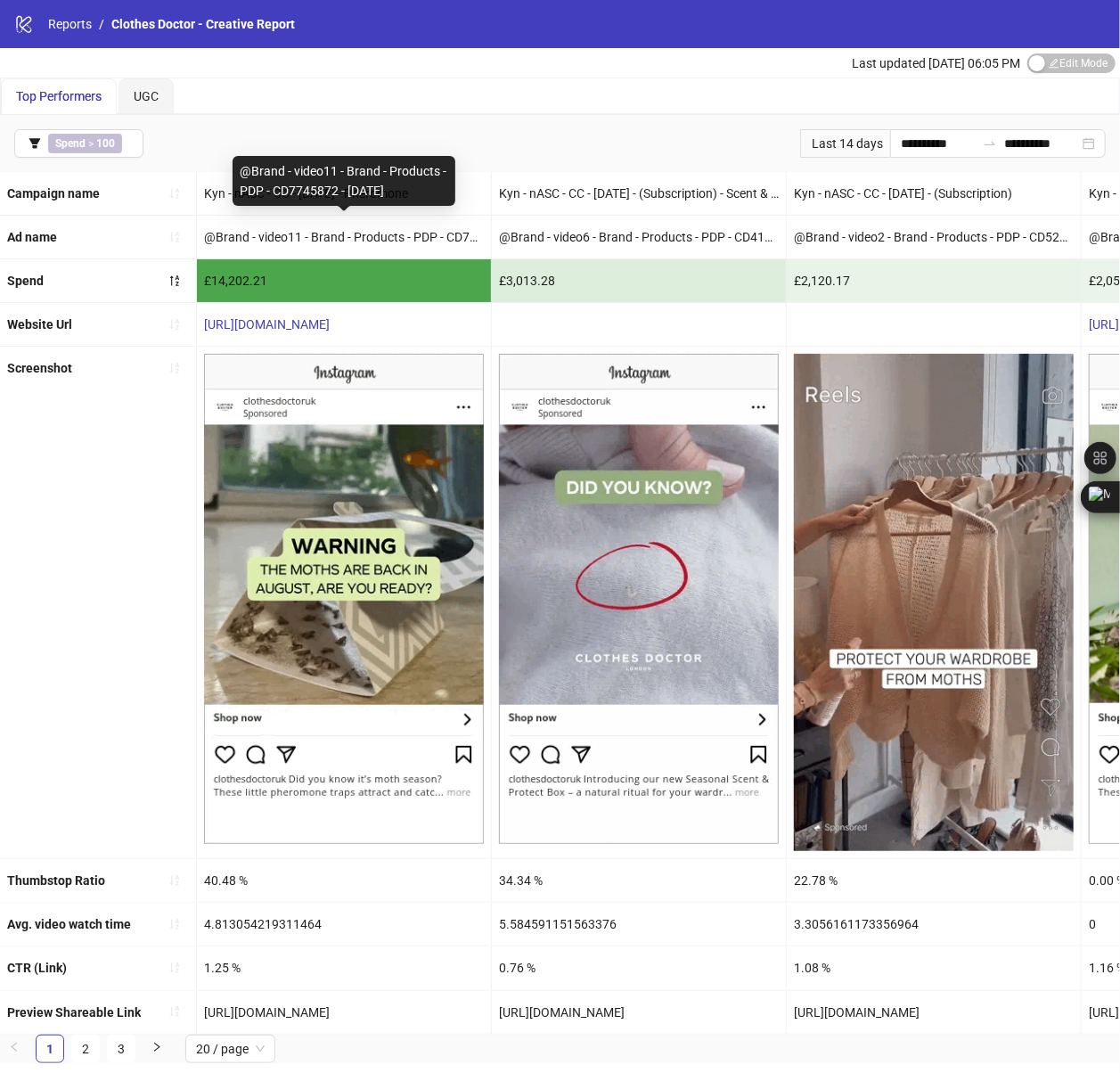
click at [403, 187] on div "@Brand - video11 - Brand - Products - PDP - CD7745872 - [DATE]" at bounding box center [344, 180] width 223 height 50
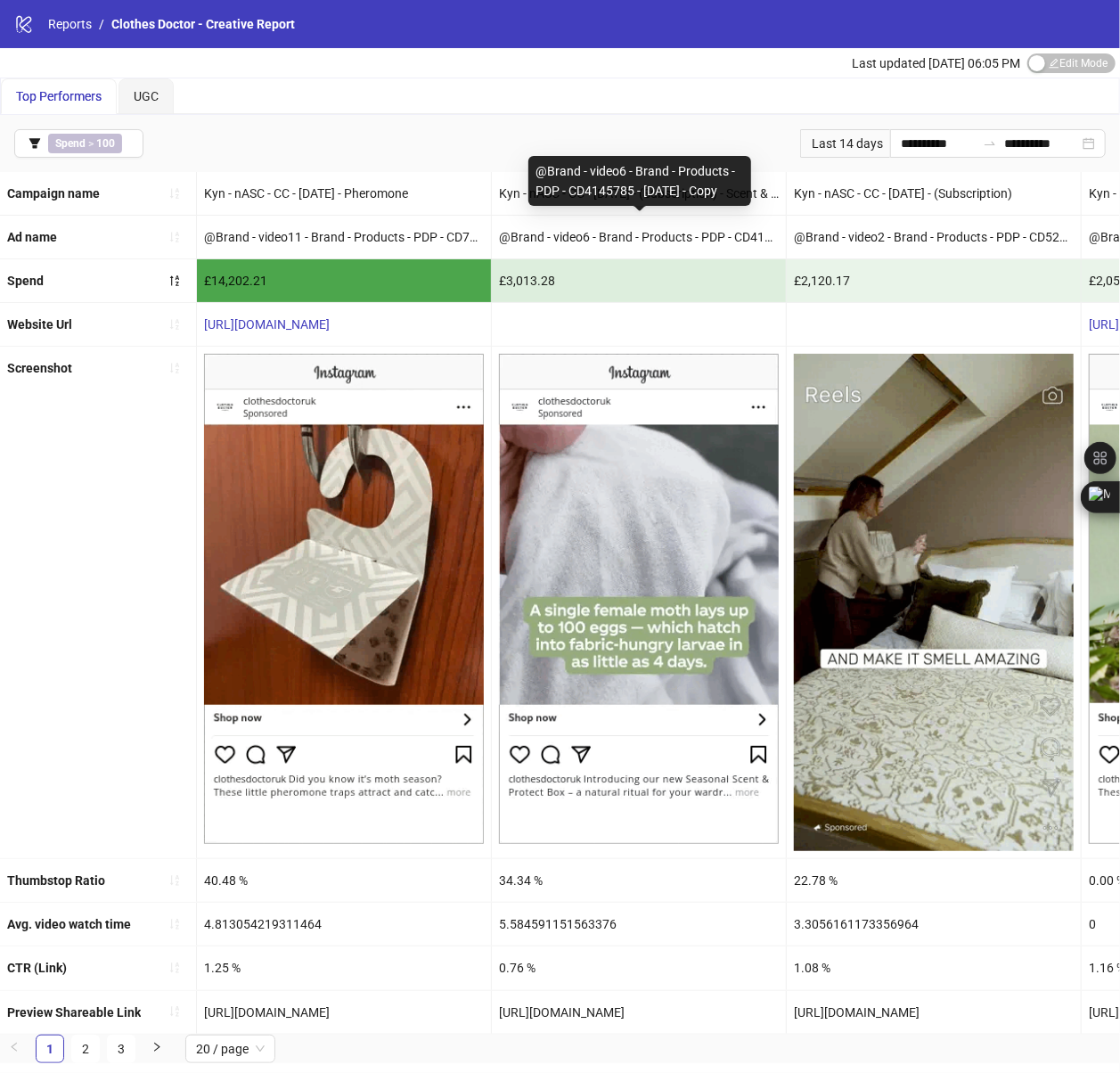
copy div "@Brand - video6 - Brand - Products - PDP - CD4145785 - [DATE] - Copy"
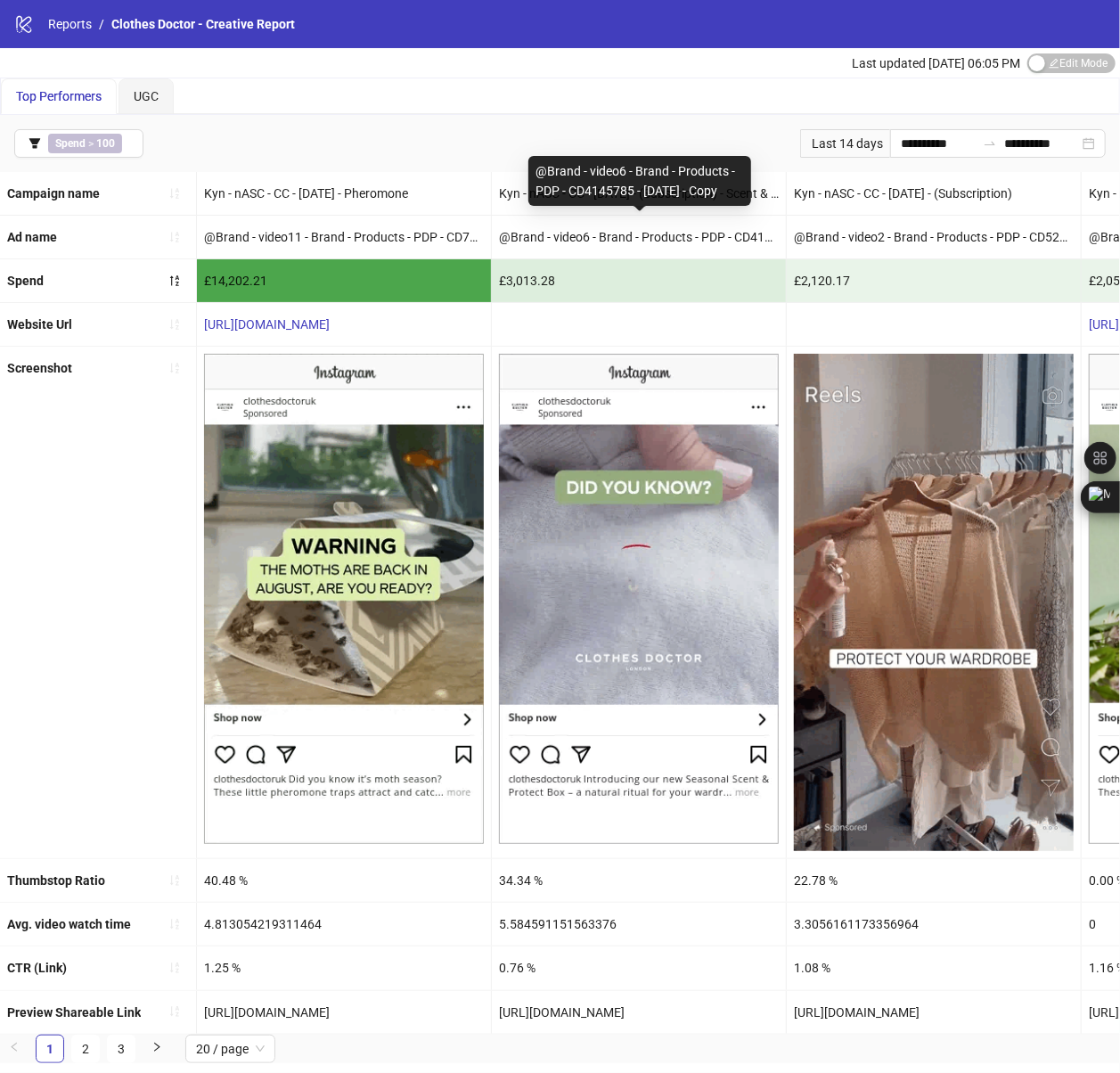
drag, startPoint x: 534, startPoint y: 161, endPoint x: 732, endPoint y: 190, distance: 200.1
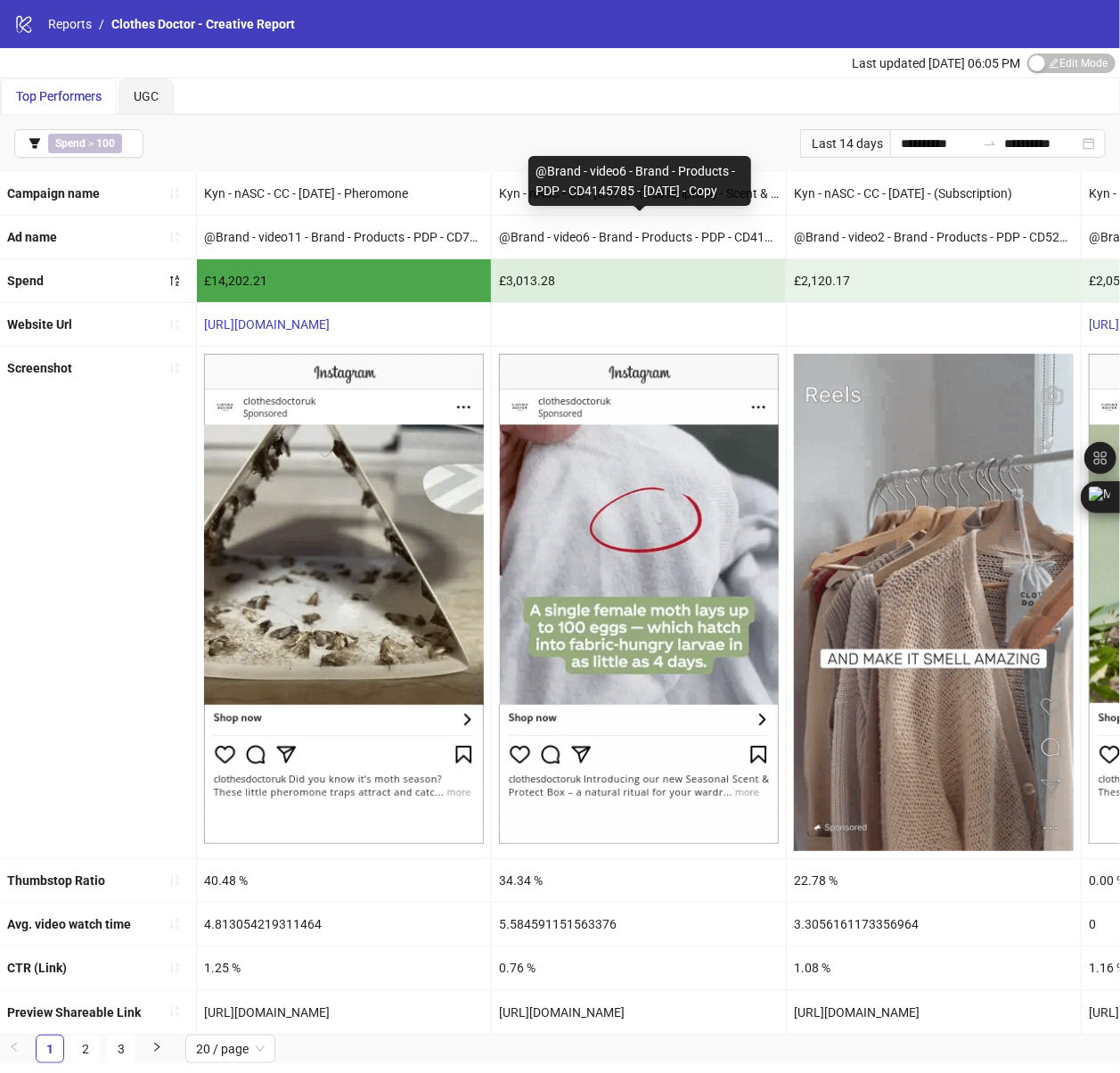
click at [732, 190] on div "@Brand - video6 - Brand - Products - PDP - CD4145785 - [DATE] - Copy" at bounding box center [640, 180] width 223 height 50
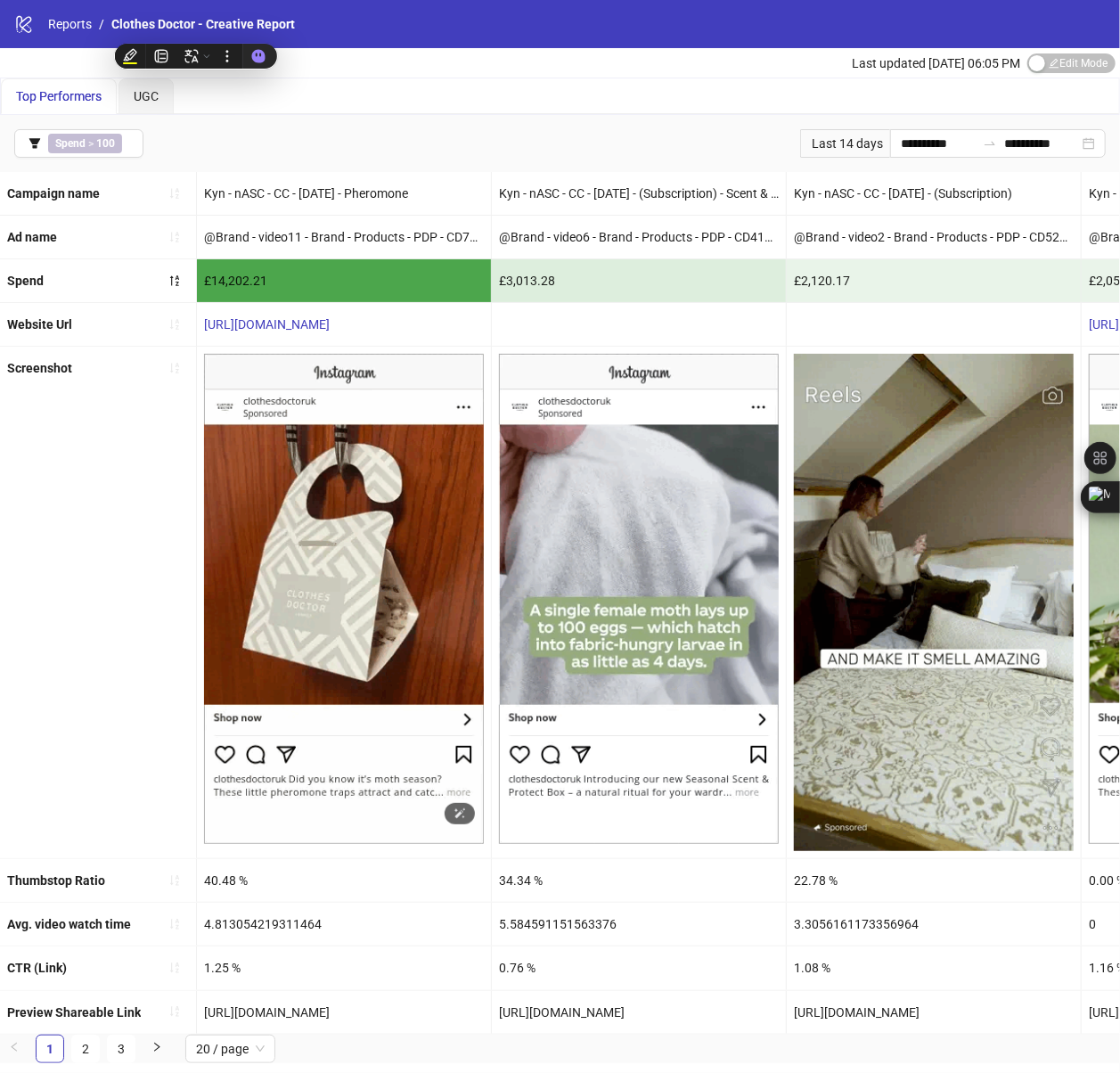
scroll to position [11, 0]
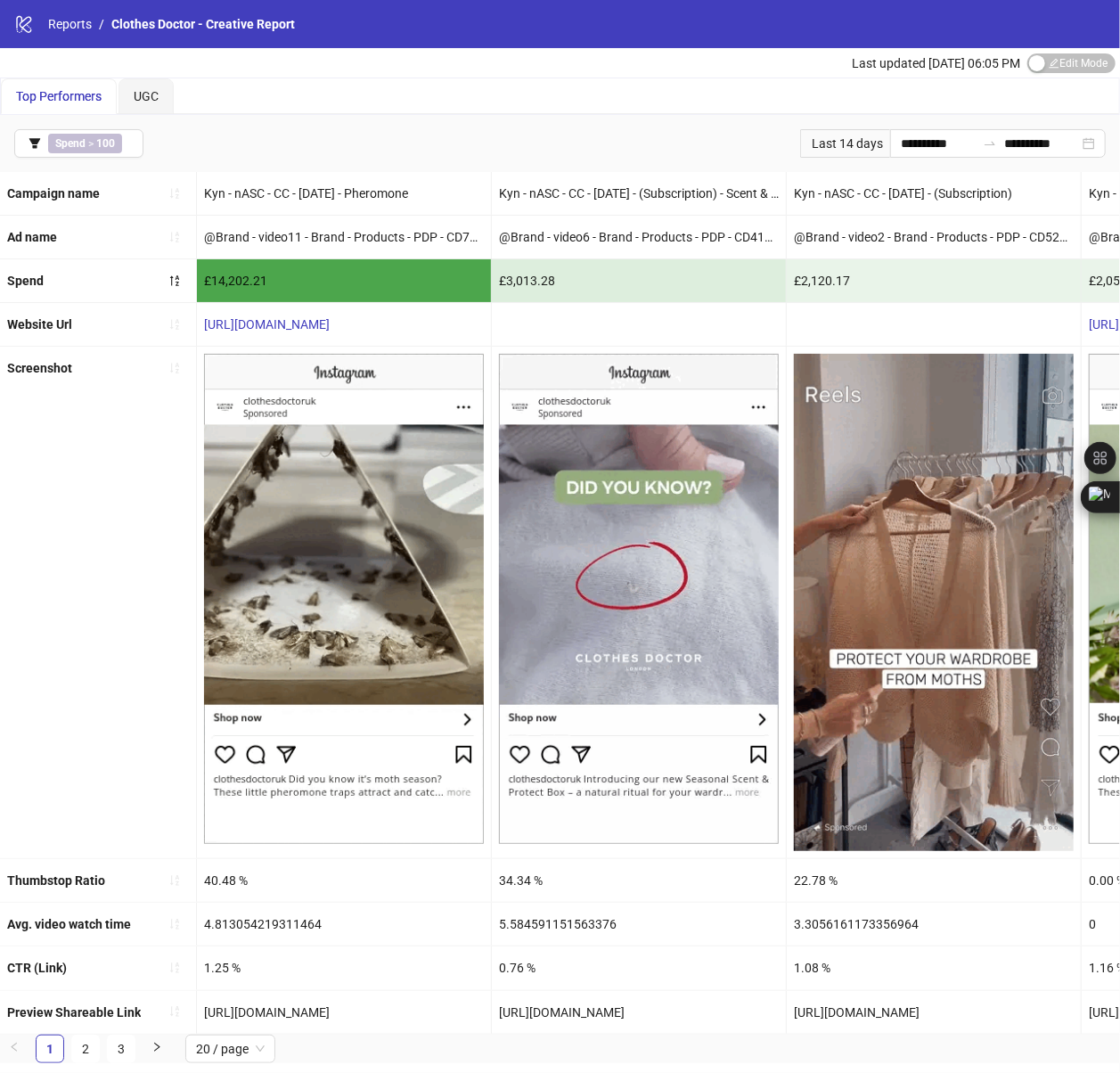
copy div "[URL][DOMAIN_NAME]"
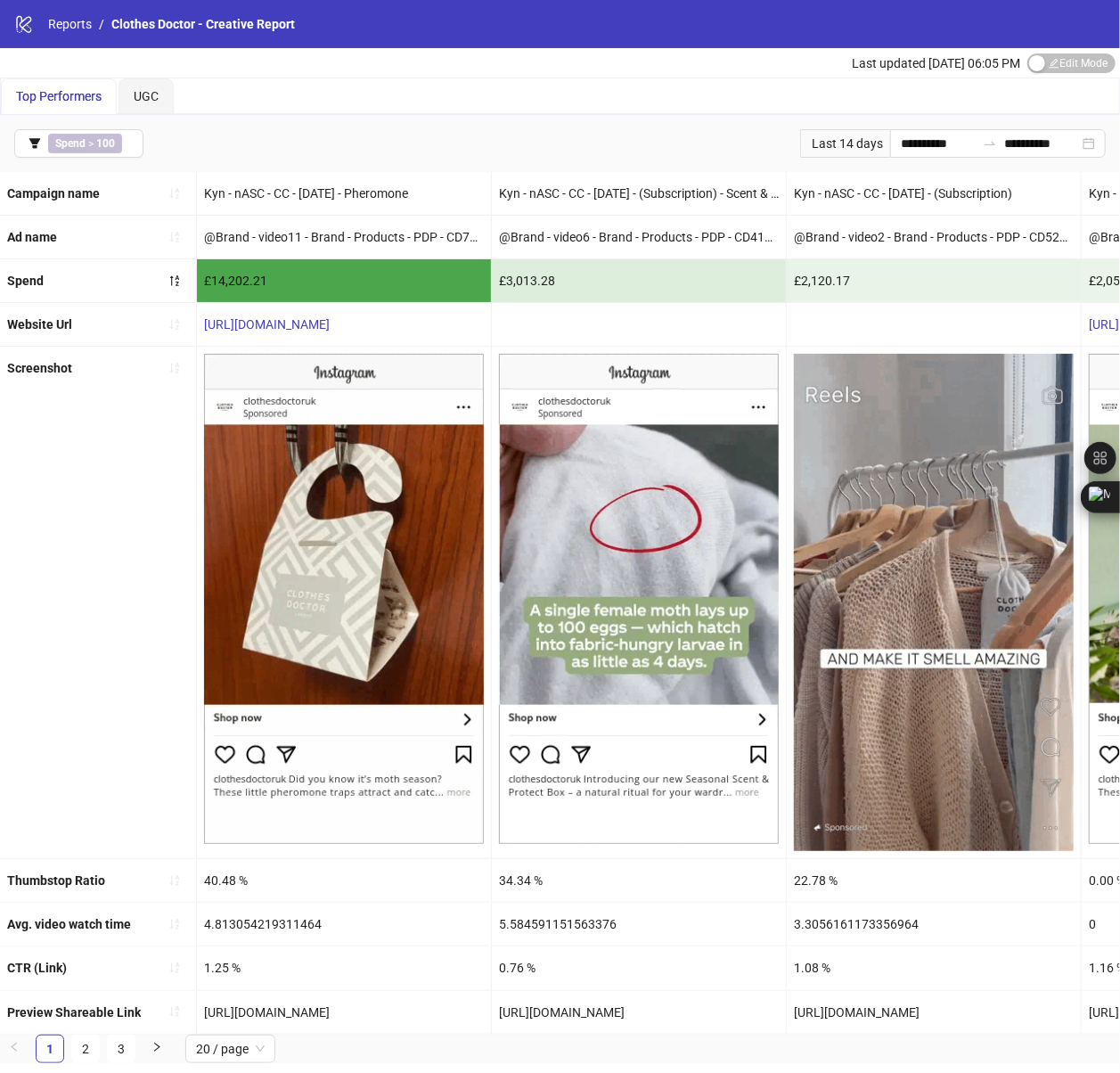
drag, startPoint x: 200, startPoint y: 1005, endPoint x: 397, endPoint y: 1005, distance: 197.0
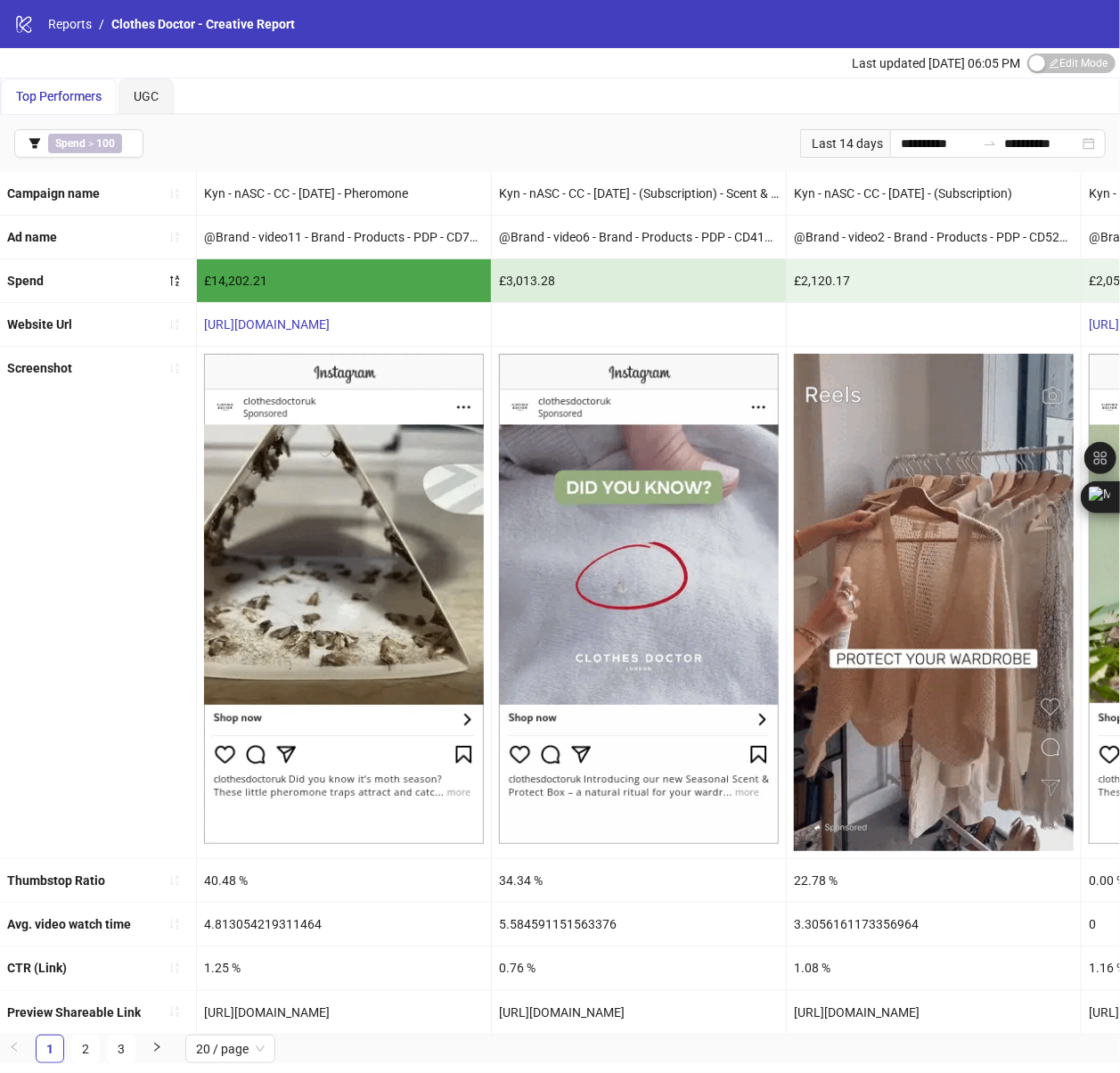
click at [397, 1005] on div "[URL][DOMAIN_NAME]" at bounding box center [344, 1011] width 294 height 43
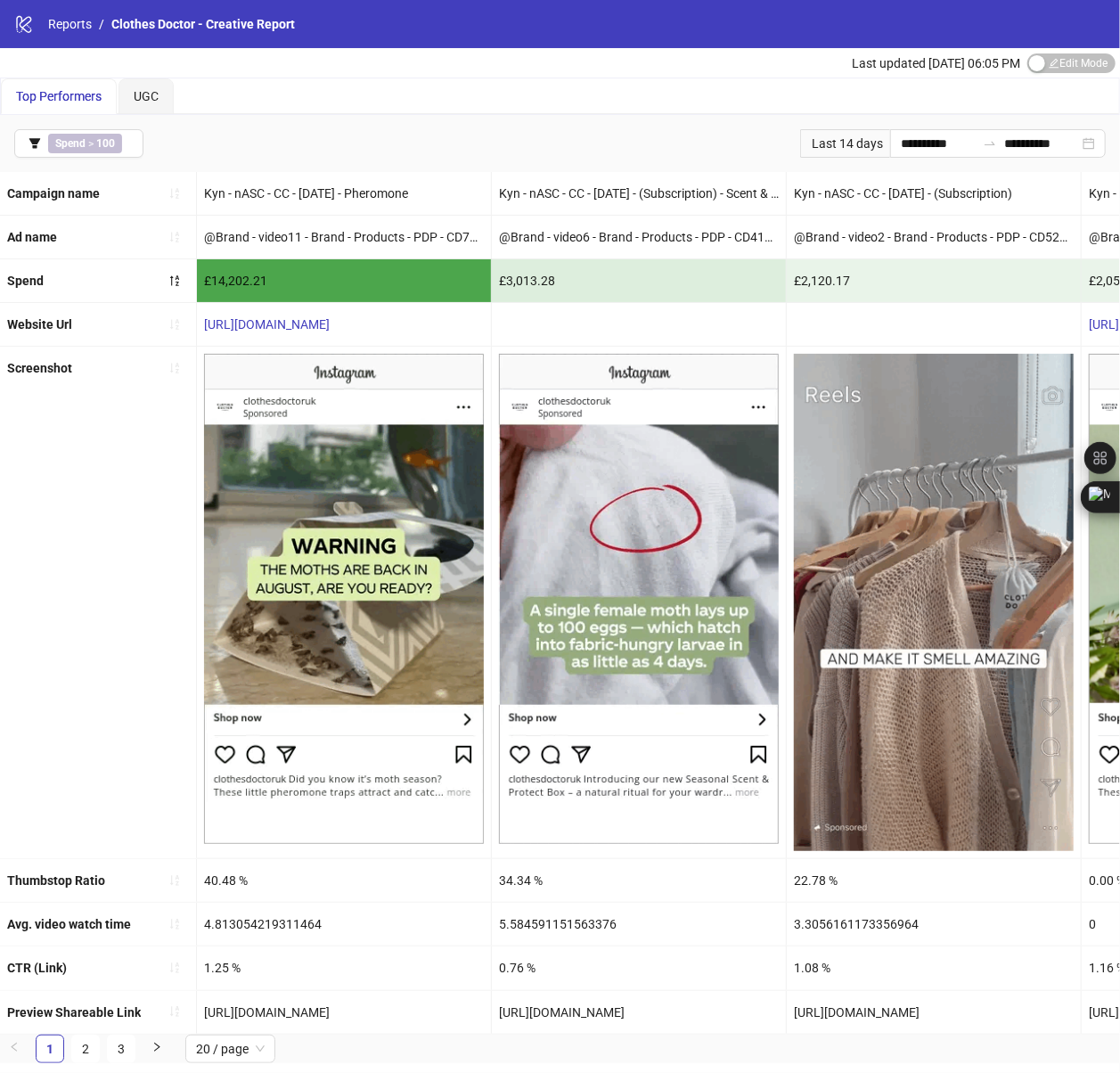
copy div "[URL][DOMAIN_NAME]"
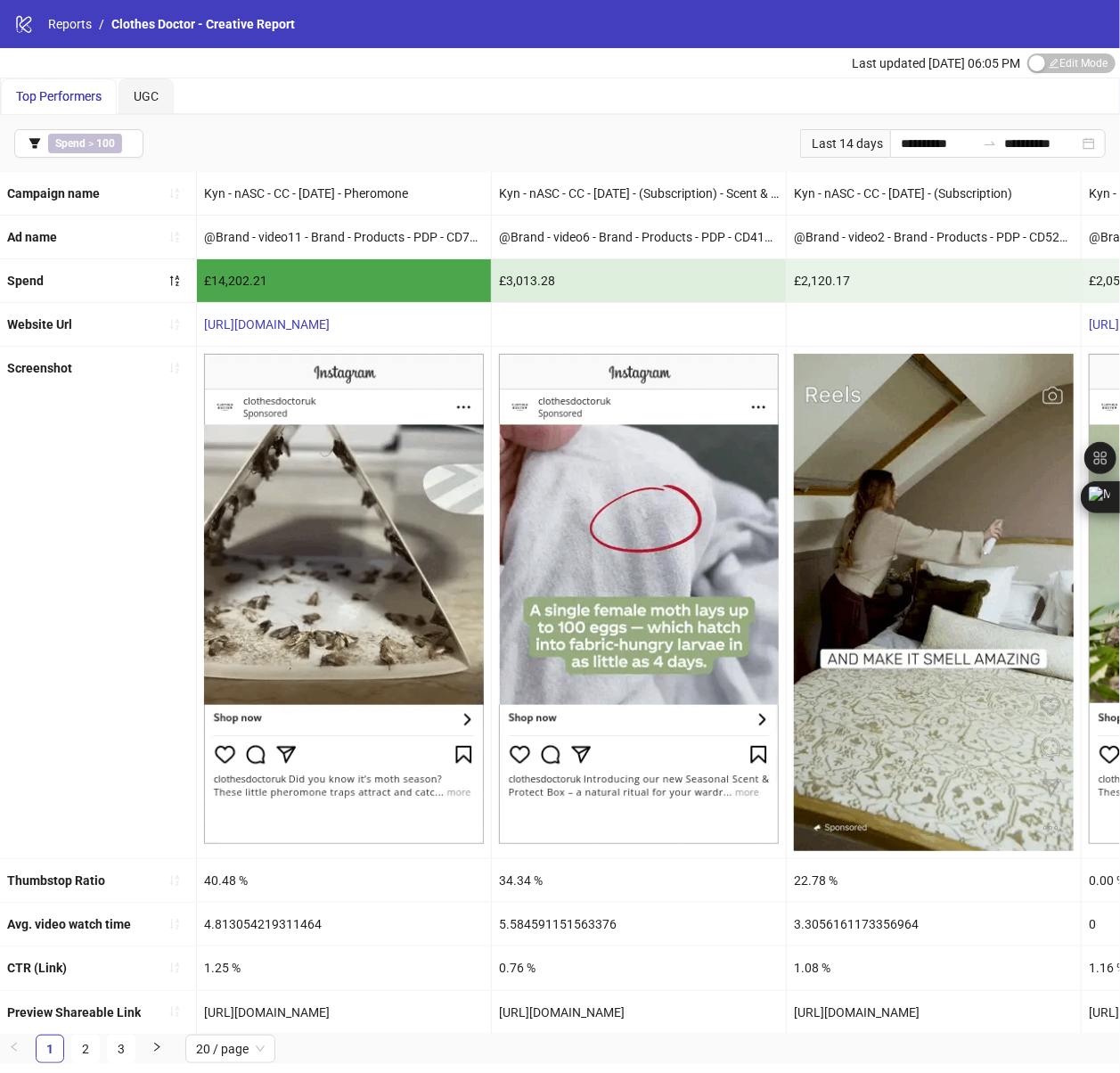
drag, startPoint x: 495, startPoint y: 1003, endPoint x: 715, endPoint y: 1007, distance: 220.0
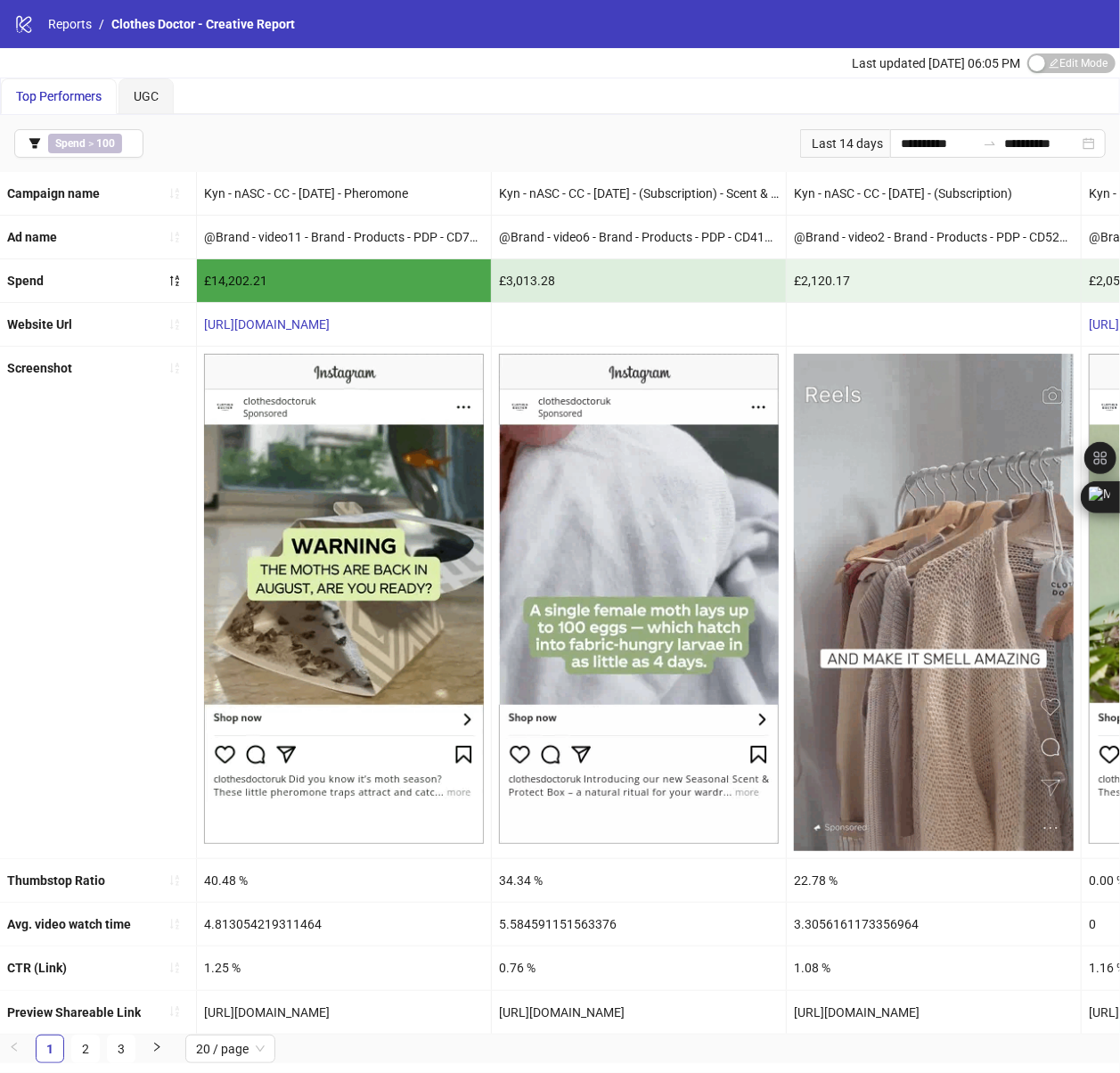
click at [715, 1007] on div "[URL][DOMAIN_NAME]" at bounding box center [638, 1011] width 294 height 43
